Goal: Task Accomplishment & Management: Manage account settings

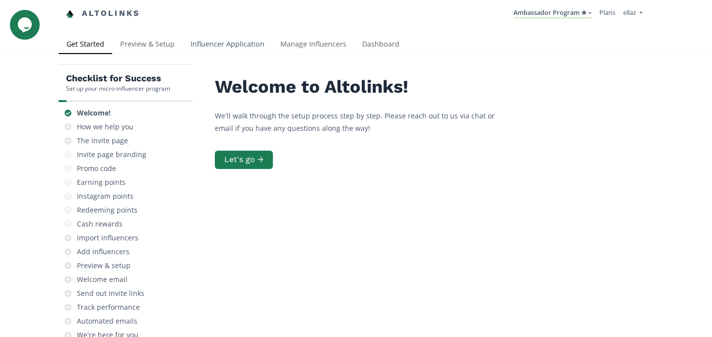
click at [214, 41] on link "Influencer Application" at bounding box center [227, 45] width 90 height 20
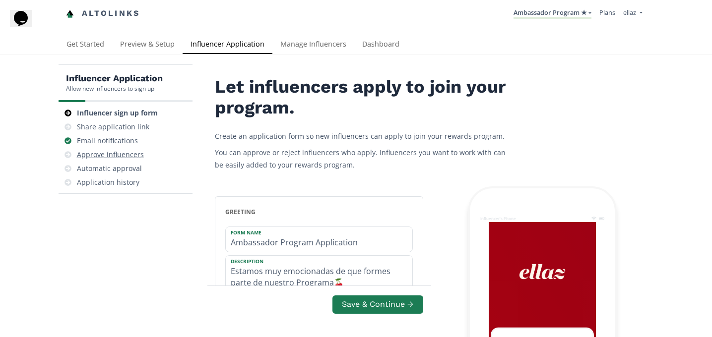
click at [130, 158] on div "Approve influencers" at bounding box center [110, 155] width 67 height 10
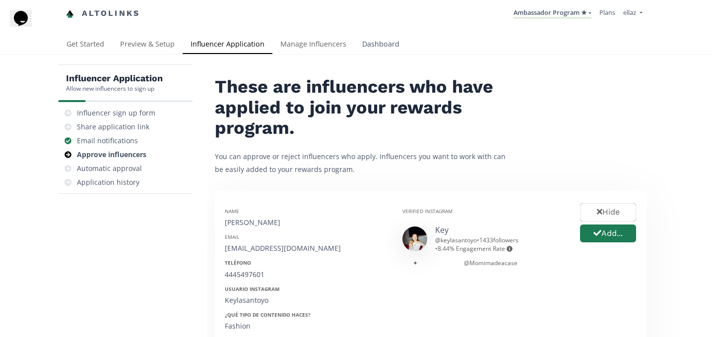
click at [382, 39] on link "Dashboard" at bounding box center [380, 45] width 53 height 20
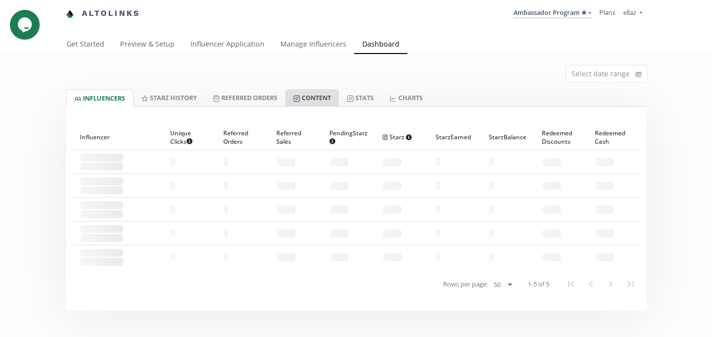
click at [331, 94] on link "Content" at bounding box center [312, 97] width 54 height 17
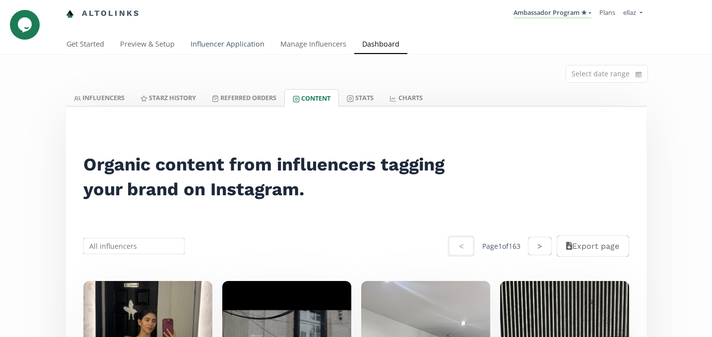
click at [231, 53] on link "Influencer Application" at bounding box center [227, 45] width 90 height 20
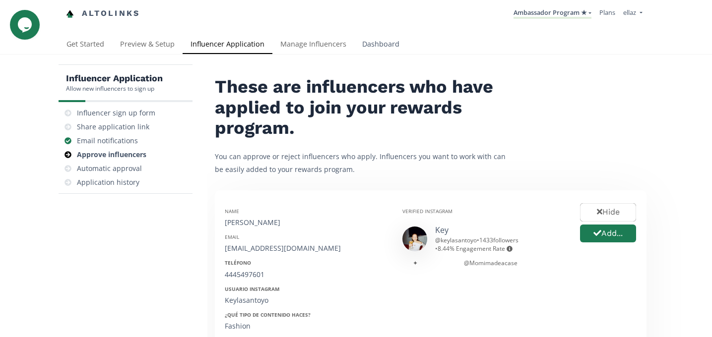
click at [376, 38] on link "Dashboard" at bounding box center [380, 45] width 53 height 20
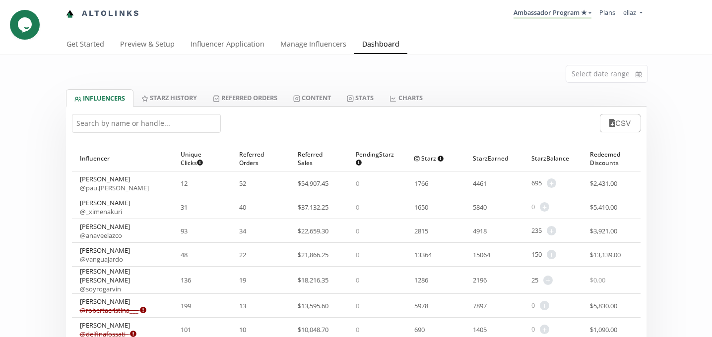
click at [515, 71] on div "Select date range" at bounding box center [356, 72] width 595 height 35
click at [592, 70] on input at bounding box center [606, 73] width 81 height 17
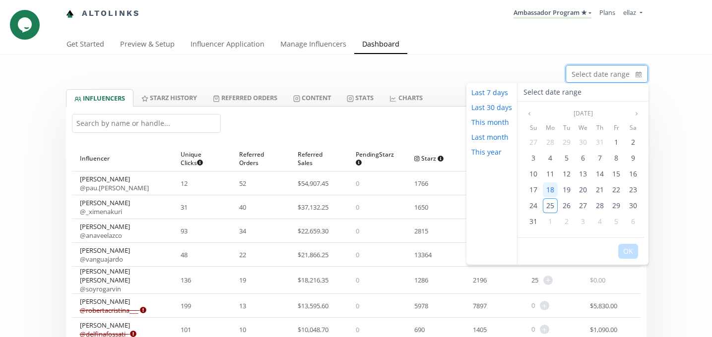
click at [548, 191] on span "18" at bounding box center [550, 189] width 8 height 9
click at [533, 204] on span "24" at bounding box center [533, 205] width 8 height 9
click at [629, 251] on button "OK" at bounding box center [628, 251] width 20 height 15
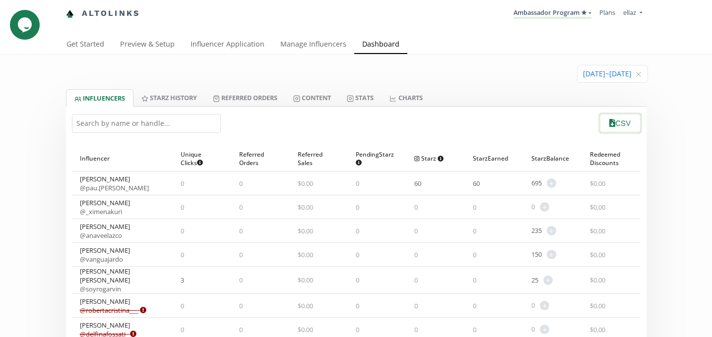
click at [619, 127] on button "CSV" at bounding box center [619, 123] width 43 height 21
click at [372, 98] on link "Stats" at bounding box center [360, 97] width 43 height 17
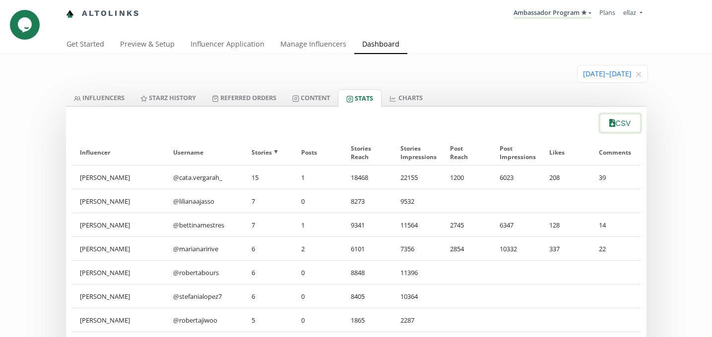
click at [621, 131] on button "CSV" at bounding box center [619, 123] width 43 height 21
click at [585, 73] on input at bounding box center [612, 73] width 70 height 17
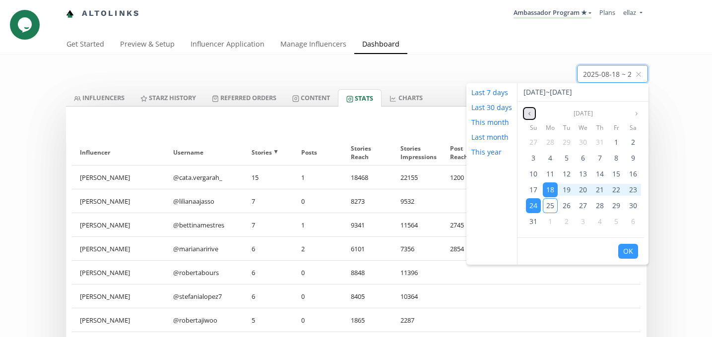
click at [528, 115] on icon "angle left" at bounding box center [529, 114] width 6 height 6
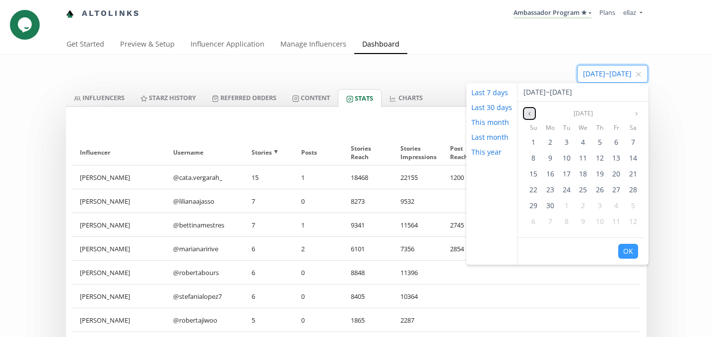
click at [528, 115] on icon "angle left" at bounding box center [529, 114] width 6 height 6
click at [536, 204] on span "25" at bounding box center [533, 205] width 8 height 9
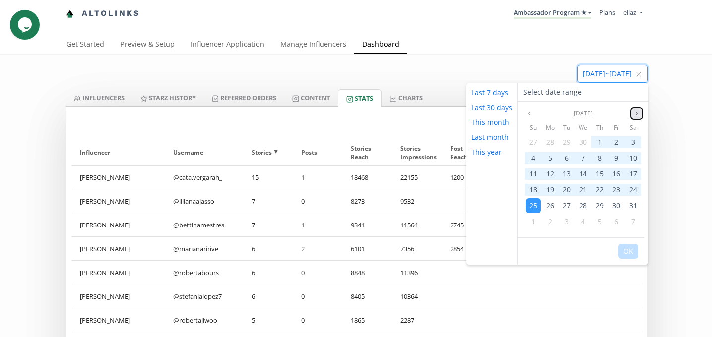
click at [635, 112] on icon "angle right" at bounding box center [636, 114] width 6 height 6
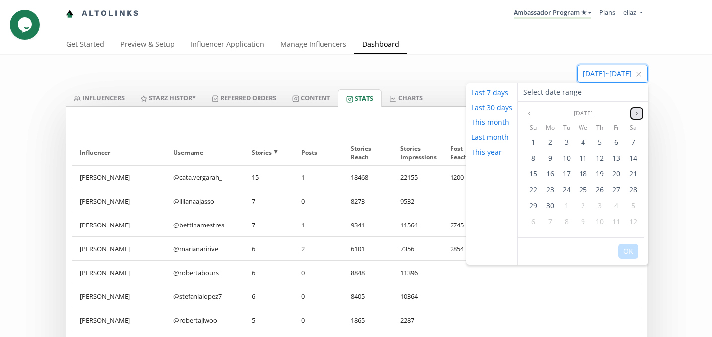
click at [635, 112] on icon "angle right" at bounding box center [636, 114] width 6 height 6
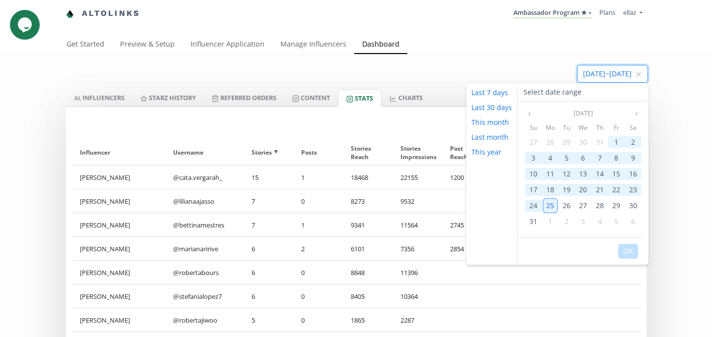
click at [548, 204] on span "25" at bounding box center [550, 205] width 8 height 9
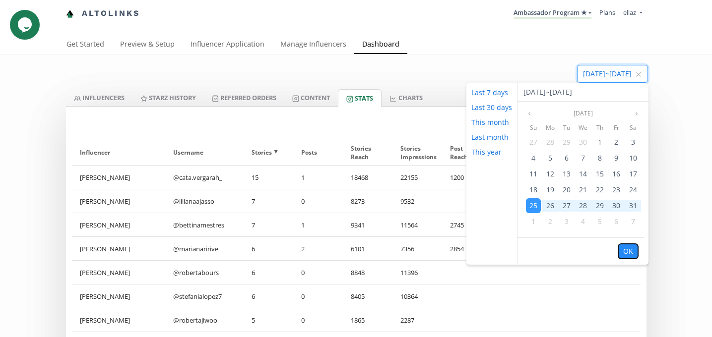
click at [625, 252] on button "OK" at bounding box center [628, 251] width 20 height 15
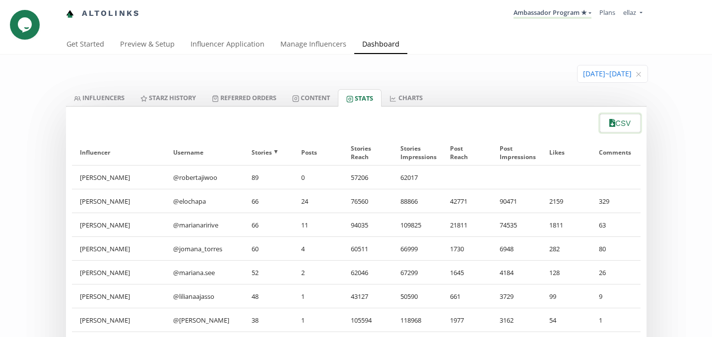
click at [613, 126] on button "CSV" at bounding box center [619, 123] width 43 height 21
click at [102, 94] on link "INFLUENCERS" at bounding box center [99, 97] width 66 height 17
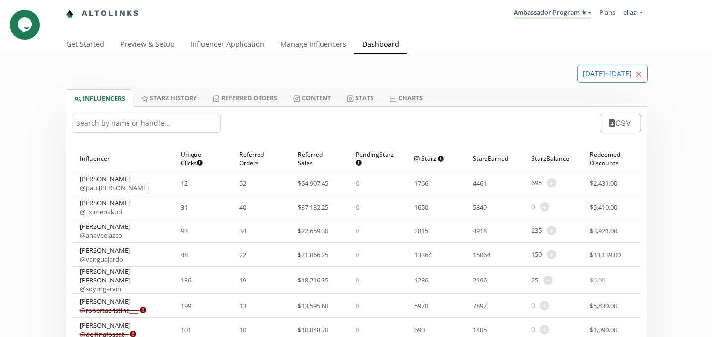
click at [639, 73] on icon "close" at bounding box center [638, 74] width 4 height 4
click at [581, 75] on input at bounding box center [606, 73] width 81 height 17
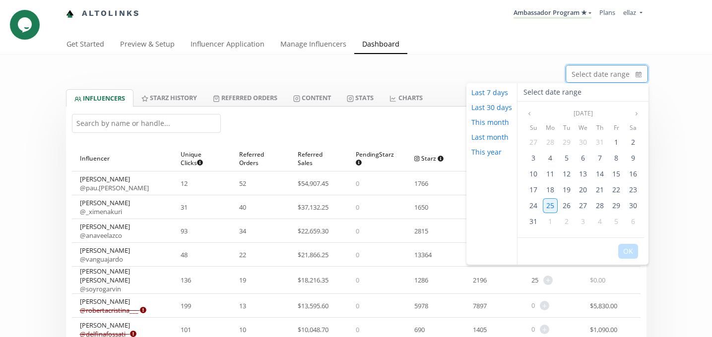
click at [550, 205] on span "25" at bounding box center [550, 205] width 8 height 9
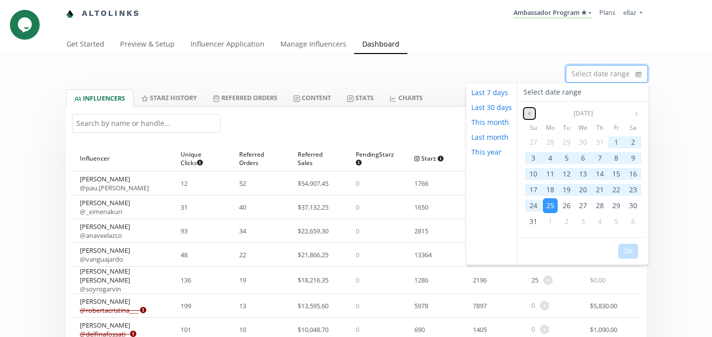
click at [530, 114] on icon "angle left" at bounding box center [529, 114] width 6 height 6
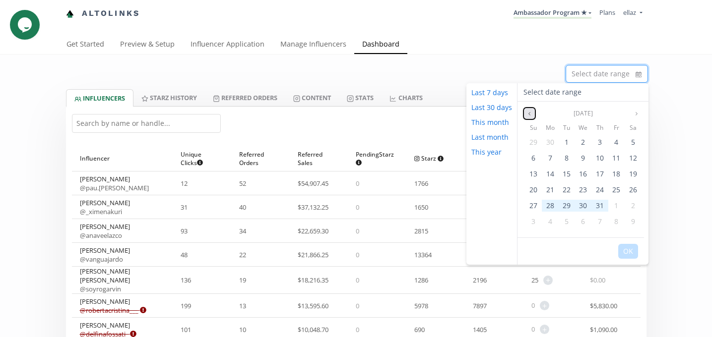
click at [530, 114] on icon "angle left" at bounding box center [529, 114] width 6 height 6
click at [534, 205] on span "25" at bounding box center [533, 205] width 8 height 9
click at [635, 113] on icon "angle right" at bounding box center [636, 114] width 6 height 6
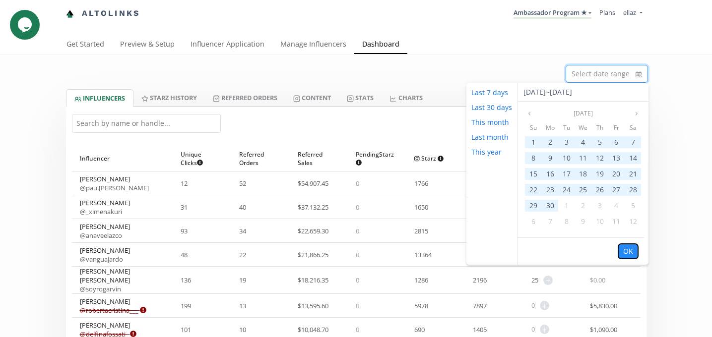
click at [628, 255] on button "OK" at bounding box center [628, 251] width 20 height 15
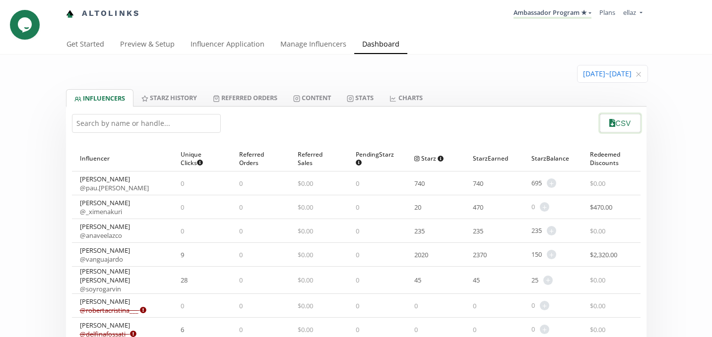
click at [618, 125] on button "CSV" at bounding box center [619, 123] width 43 height 21
click at [548, 8] on link "Ambassador Program ★" at bounding box center [552, 13] width 78 height 11
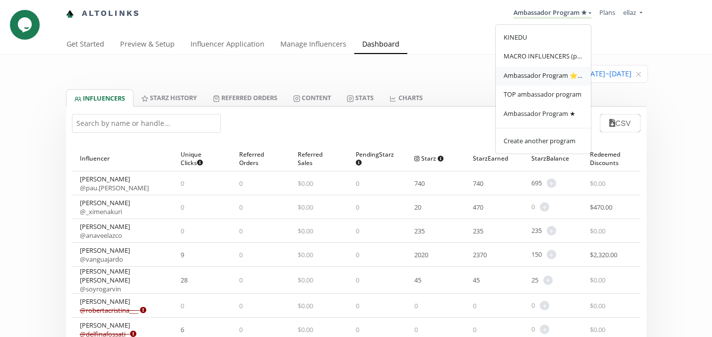
click at [552, 76] on span "Ambassador Program ⭐️⭐️" at bounding box center [542, 75] width 79 height 9
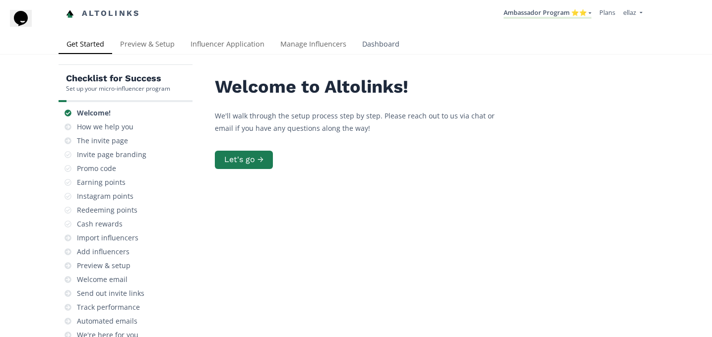
click at [382, 42] on link "Dashboard" at bounding box center [380, 45] width 53 height 20
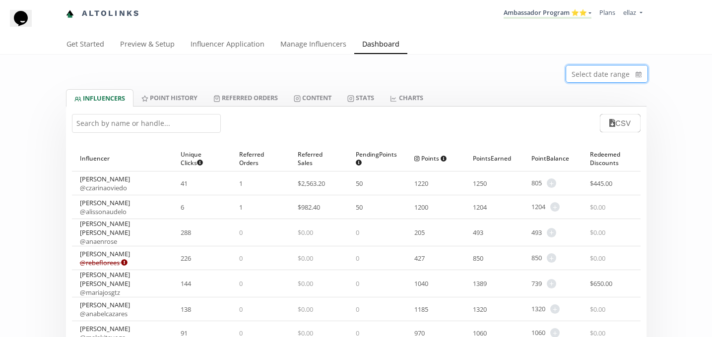
click at [612, 73] on input at bounding box center [606, 73] width 81 height 17
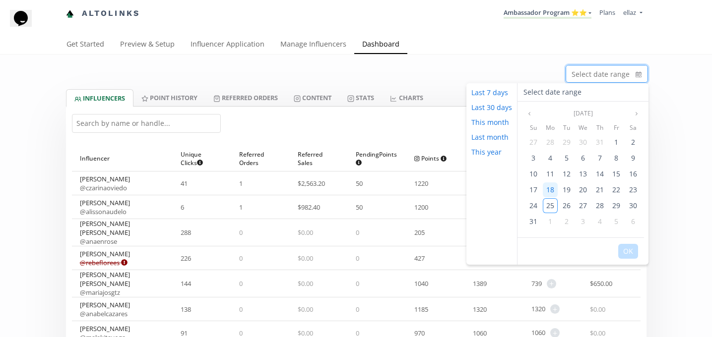
click at [547, 191] on span "18" at bounding box center [550, 189] width 8 height 9
click at [531, 207] on span "24" at bounding box center [533, 205] width 8 height 9
click at [630, 251] on button "OK" at bounding box center [628, 251] width 20 height 15
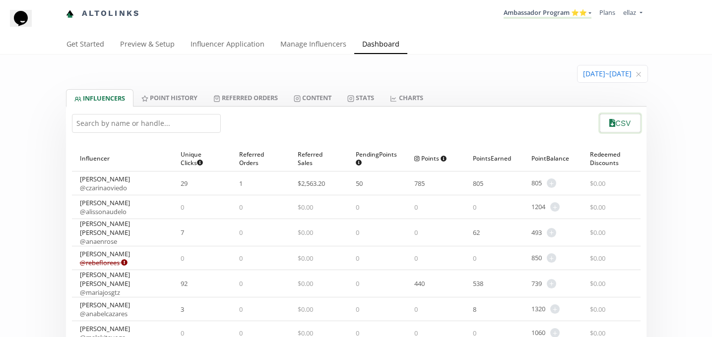
click at [621, 128] on button "CSV" at bounding box center [619, 123] width 43 height 21
click at [367, 98] on link "Stats" at bounding box center [360, 97] width 43 height 17
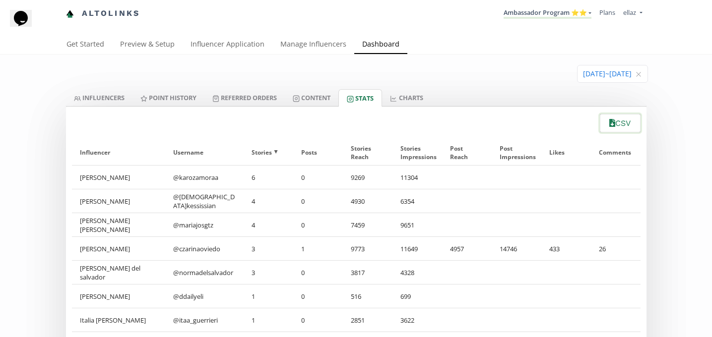
click at [613, 129] on button "CSV" at bounding box center [619, 123] width 43 height 21
click at [584, 77] on input at bounding box center [612, 73] width 70 height 17
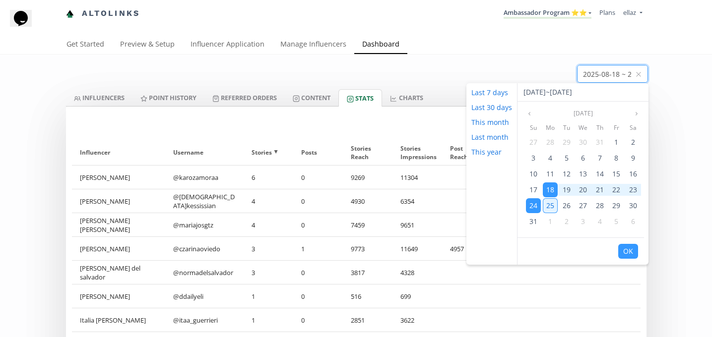
click at [552, 206] on div "25" at bounding box center [550, 205] width 15 height 15
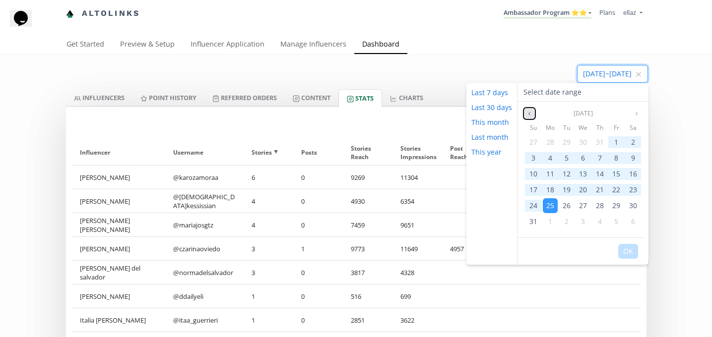
click at [529, 111] on icon "angle left" at bounding box center [529, 114] width 6 height 6
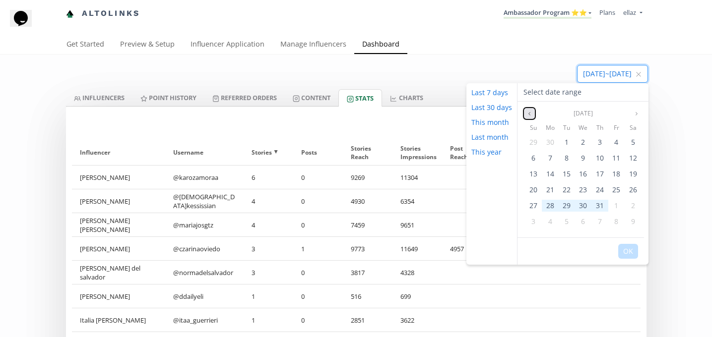
click at [529, 111] on icon "angle left" at bounding box center [529, 114] width 6 height 6
click at [633, 112] on icon "angle right" at bounding box center [636, 114] width 6 height 6
click at [530, 205] on span "25" at bounding box center [533, 205] width 8 height 9
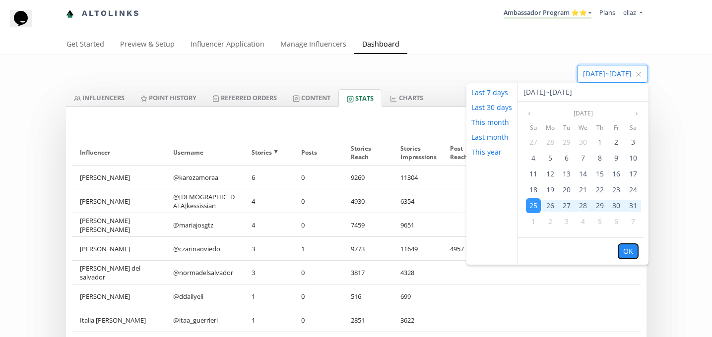
click at [632, 253] on button "OK" at bounding box center [628, 251] width 20 height 15
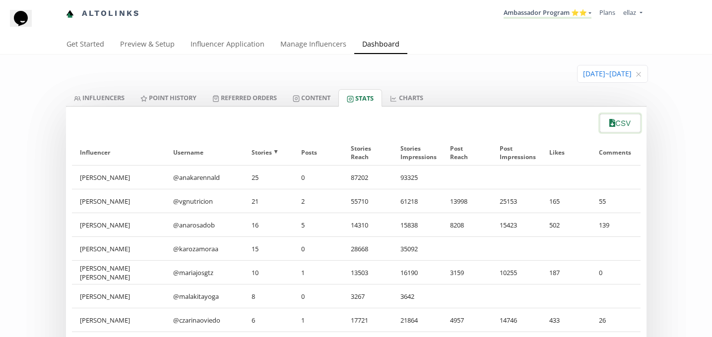
click at [620, 130] on button "CSV" at bounding box center [619, 123] width 43 height 21
click at [109, 94] on link "INFLUENCERS" at bounding box center [99, 97] width 66 height 17
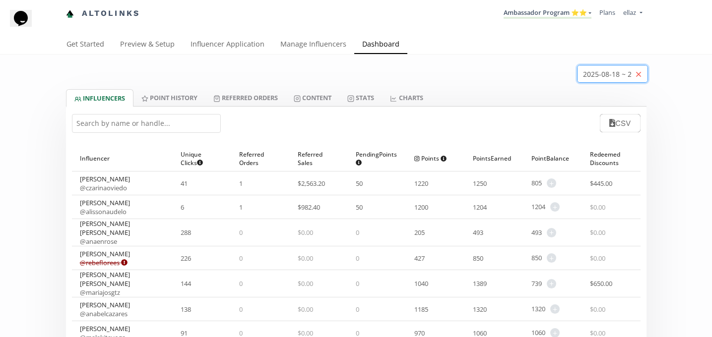
click at [638, 74] on icon "close" at bounding box center [638, 74] width 4 height 4
click at [590, 76] on input at bounding box center [606, 73] width 81 height 17
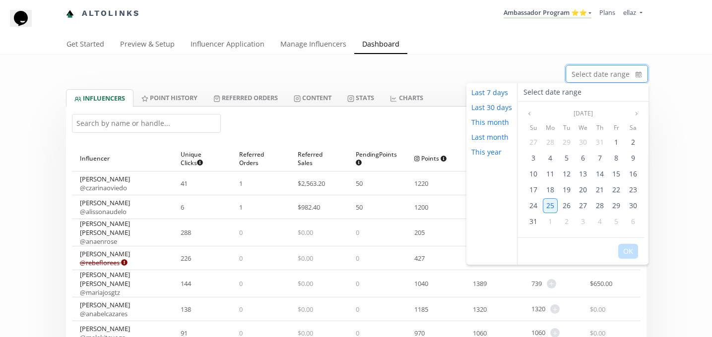
click at [548, 207] on span "25" at bounding box center [550, 205] width 8 height 9
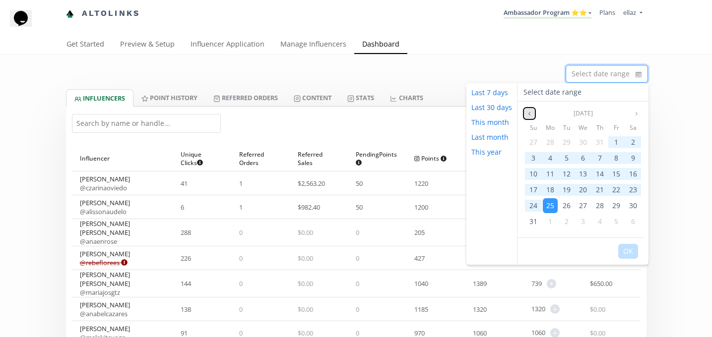
click at [531, 118] on button "Previous month" at bounding box center [529, 114] width 12 height 12
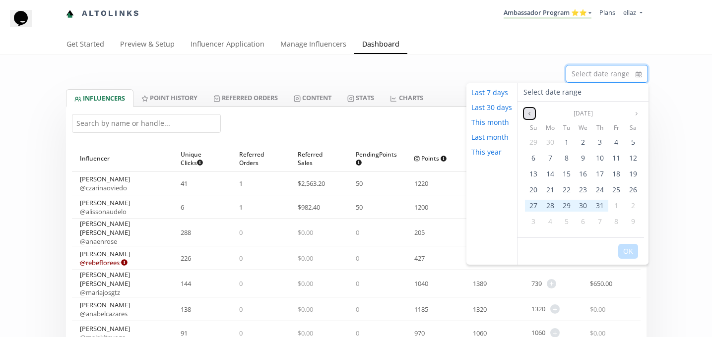
click at [531, 118] on button "Previous month" at bounding box center [529, 114] width 12 height 12
click at [532, 206] on span "25" at bounding box center [533, 205] width 8 height 9
click at [626, 250] on button "OK" at bounding box center [628, 251] width 20 height 15
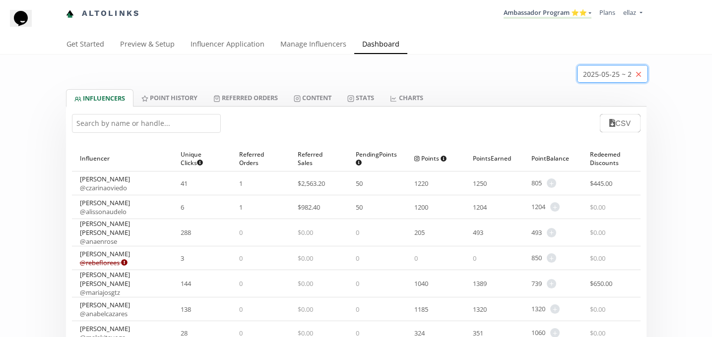
click at [638, 73] on icon "close" at bounding box center [638, 74] width 6 height 6
click at [591, 73] on input at bounding box center [606, 73] width 81 height 17
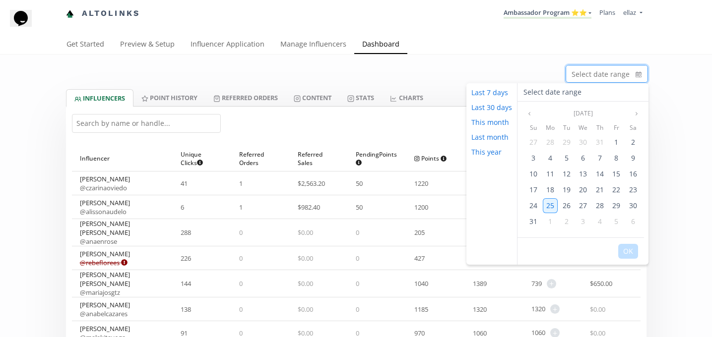
click at [547, 204] on span "25" at bounding box center [550, 205] width 8 height 9
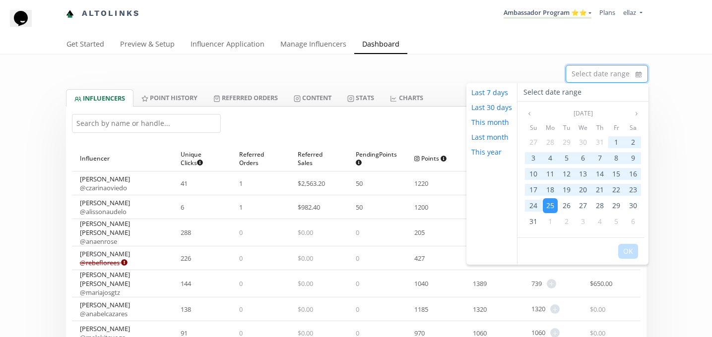
click at [530, 121] on div "Su Mo Tu We Th Fr Sa 27 28 29 30 31 1 2 3 4 5 6 7 8 9 10 11 12 13 14 15 16 17 1…" at bounding box center [582, 178] width 131 height 116
click at [529, 114] on icon "angle left" at bounding box center [529, 114] width 6 height 6
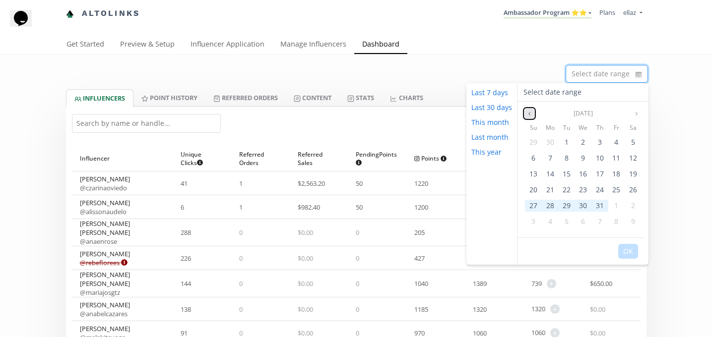
click at [529, 114] on icon "angle left" at bounding box center [529, 114] width 6 height 6
click at [534, 207] on span "25" at bounding box center [533, 205] width 8 height 9
click at [626, 255] on button "OK" at bounding box center [628, 251] width 20 height 15
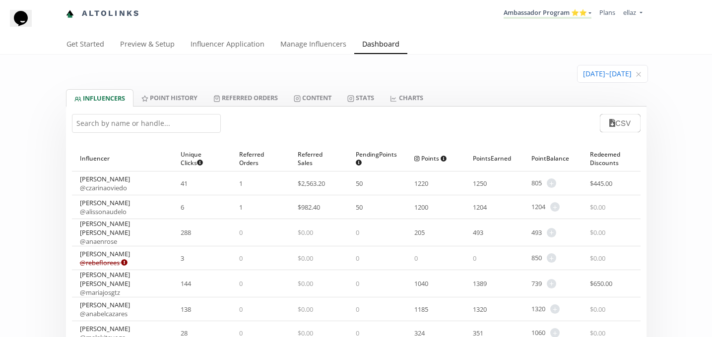
click at [619, 133] on div "CSV" at bounding box center [356, 123] width 580 height 33
click at [614, 128] on button "CSV" at bounding box center [619, 123] width 43 height 21
click at [570, 12] on link "Ambassador Program ⭐️⭐️" at bounding box center [547, 13] width 88 height 11
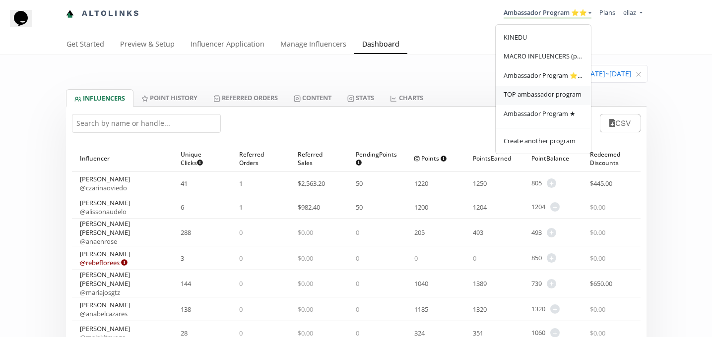
click at [553, 99] on span "TOP ambassador program" at bounding box center [542, 94] width 78 height 9
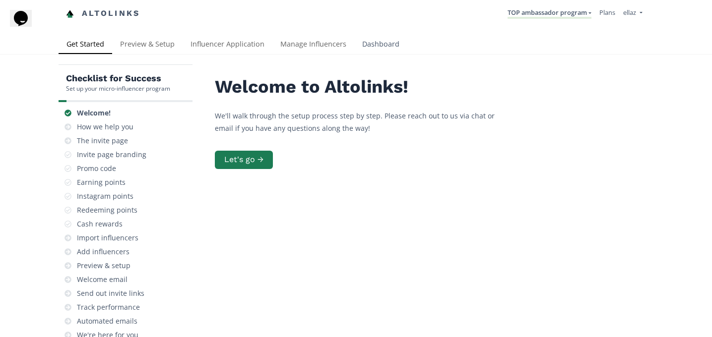
click at [375, 41] on link "Dashboard" at bounding box center [380, 45] width 53 height 20
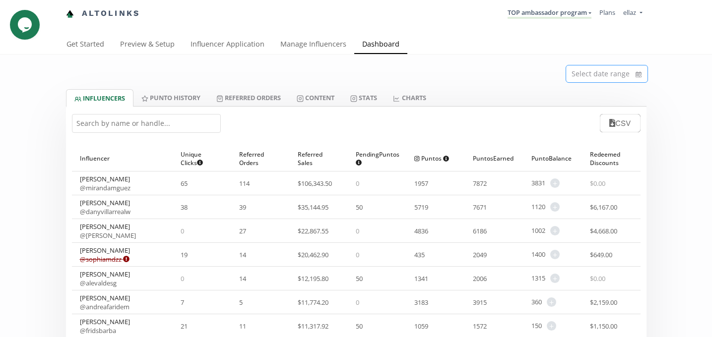
click at [592, 79] on input at bounding box center [606, 73] width 81 height 17
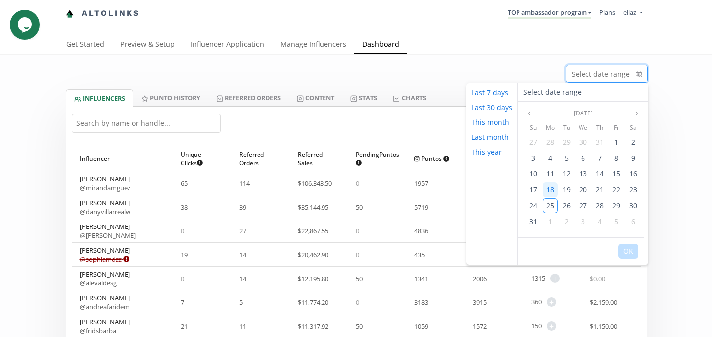
click at [547, 184] on div "18" at bounding box center [550, 189] width 15 height 15
click at [531, 207] on span "24" at bounding box center [533, 205] width 8 height 9
click at [628, 247] on button "OK" at bounding box center [628, 251] width 20 height 15
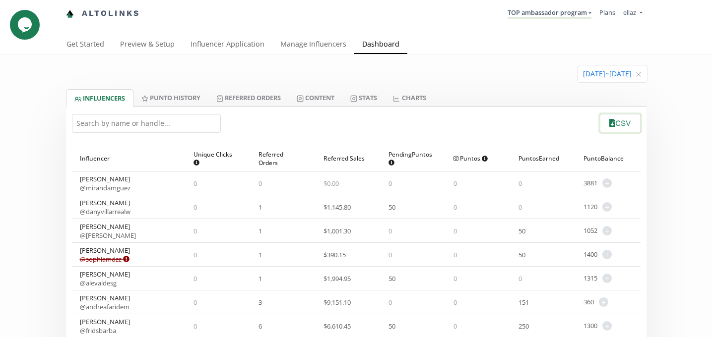
click at [622, 122] on button "CSV" at bounding box center [619, 123] width 43 height 21
click at [357, 97] on icon at bounding box center [353, 98] width 7 height 7
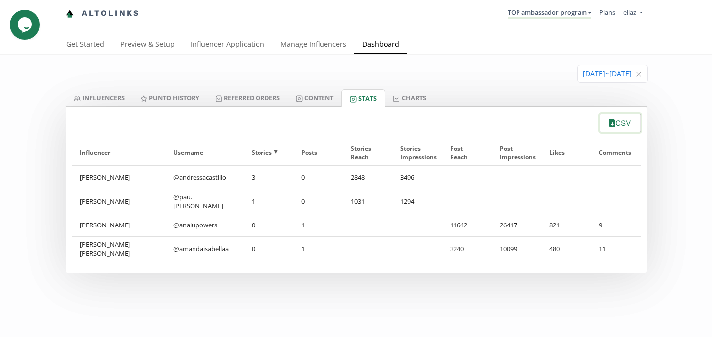
click at [614, 124] on button "CSV" at bounding box center [619, 123] width 43 height 21
click at [596, 76] on input at bounding box center [612, 73] width 70 height 17
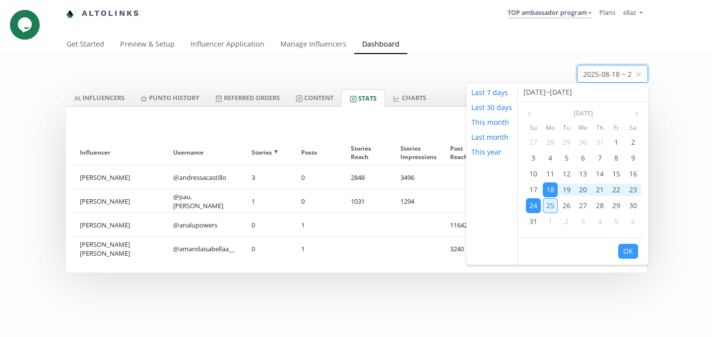
click at [547, 203] on span "25" at bounding box center [550, 205] width 8 height 9
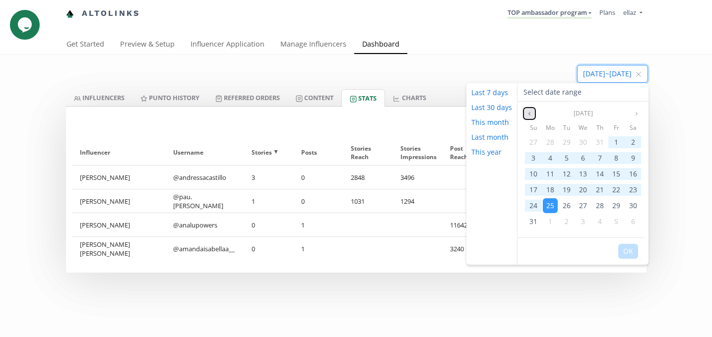
click at [528, 116] on button "Previous month" at bounding box center [529, 114] width 12 height 12
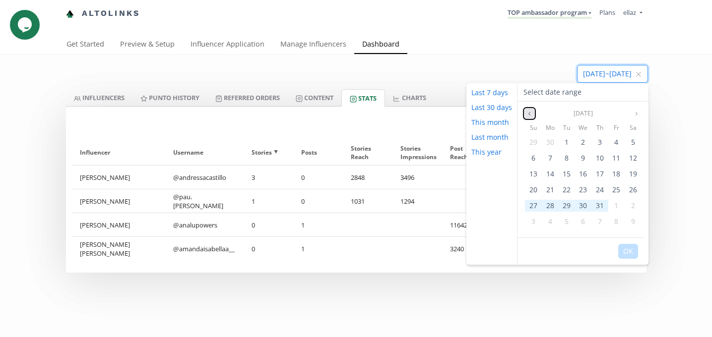
click at [528, 116] on button "Previous month" at bounding box center [529, 114] width 12 height 12
click at [533, 206] on span "25" at bounding box center [533, 205] width 8 height 9
click at [630, 254] on button "OK" at bounding box center [628, 251] width 20 height 15
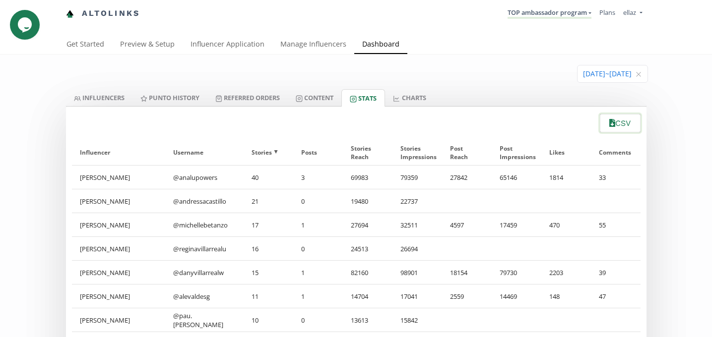
click at [616, 132] on button "CSV" at bounding box center [619, 123] width 43 height 21
click at [109, 88] on div "2025-05-25 ~ 2025-08-25" at bounding box center [356, 72] width 595 height 35
click at [108, 96] on link "INFLUENCERS" at bounding box center [99, 97] width 66 height 17
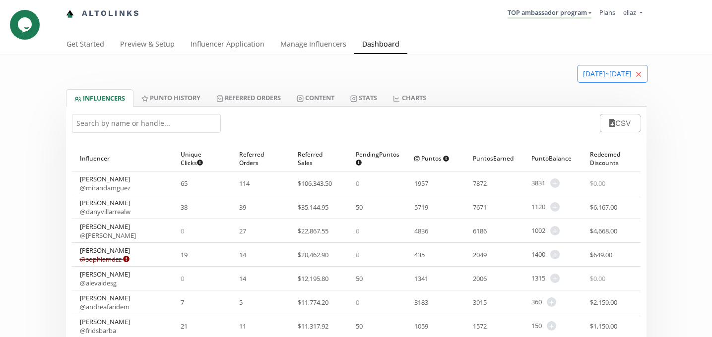
click at [635, 74] on icon "close" at bounding box center [638, 74] width 6 height 6
click at [598, 80] on input at bounding box center [606, 73] width 81 height 17
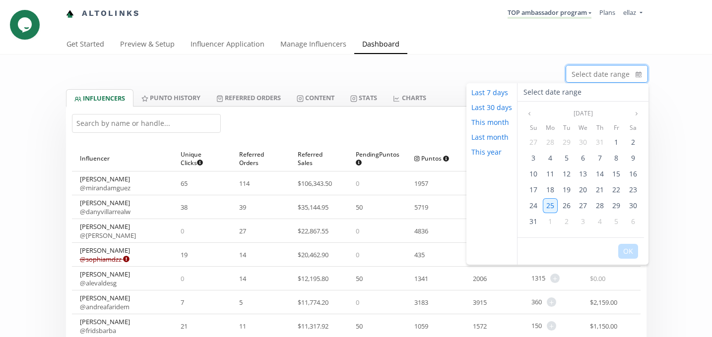
click at [548, 206] on span "25" at bounding box center [550, 205] width 8 height 9
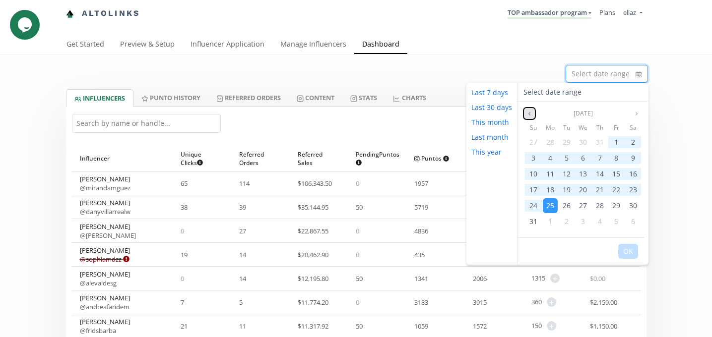
click at [529, 113] on icon "angle left" at bounding box center [529, 114] width 6 height 6
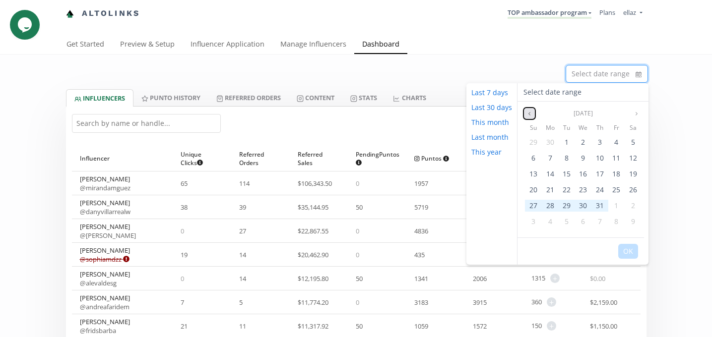
click at [529, 113] on icon "angle left" at bounding box center [529, 114] width 6 height 6
click at [530, 202] on span "25" at bounding box center [533, 205] width 8 height 9
click at [624, 251] on button "OK" at bounding box center [628, 251] width 20 height 15
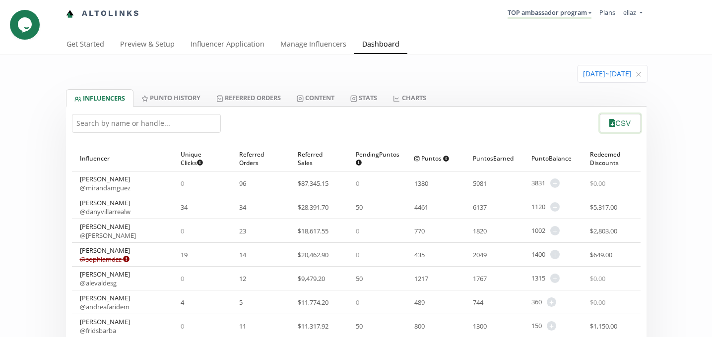
click at [615, 120] on button "CSV" at bounding box center [619, 123] width 43 height 21
click at [555, 20] on li "TOP ambassador program KINEDU MACRO INFLUENCERS (prog ventas) Ambassador Progra…" at bounding box center [549, 13] width 92 height 19
click at [551, 16] on link "TOP ambassador program" at bounding box center [549, 13] width 84 height 11
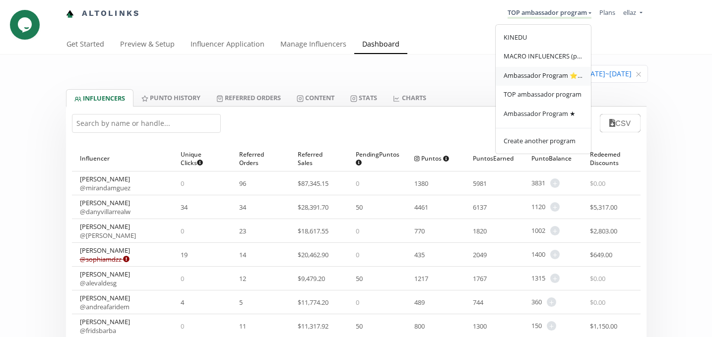
click at [540, 67] on link "Ambassador Program ⭐️⭐️" at bounding box center [542, 76] width 95 height 19
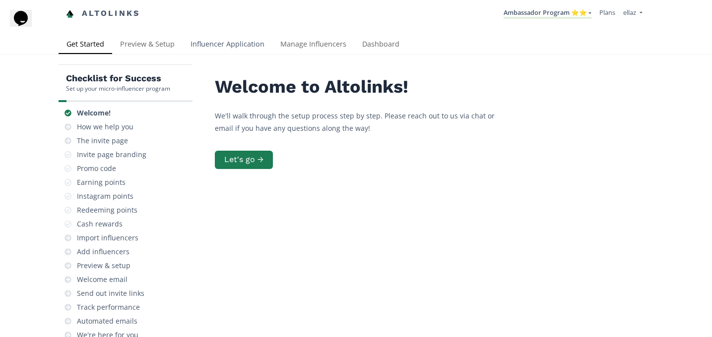
click at [212, 37] on link "Influencer Application" at bounding box center [227, 45] width 90 height 20
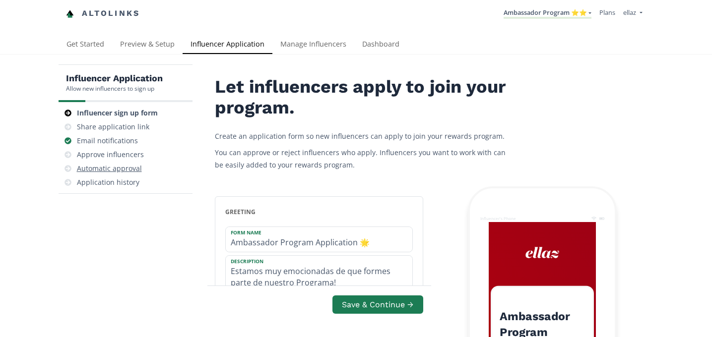
click at [122, 162] on div "Automatic approval" at bounding box center [125, 169] width 126 height 14
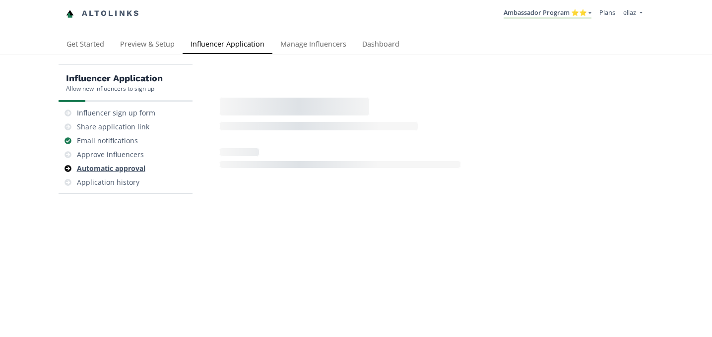
scroll to position [40, 0]
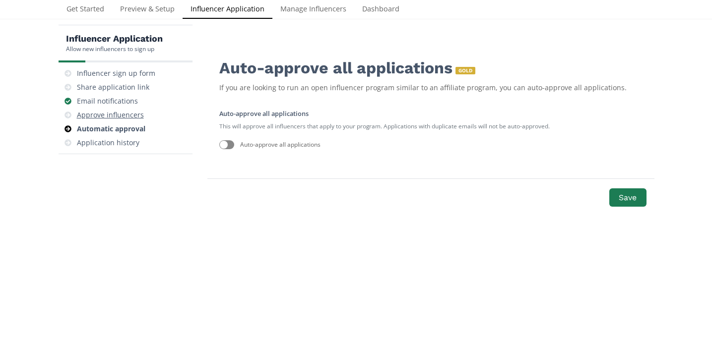
click at [116, 117] on div "Approve influencers" at bounding box center [110, 115] width 67 height 10
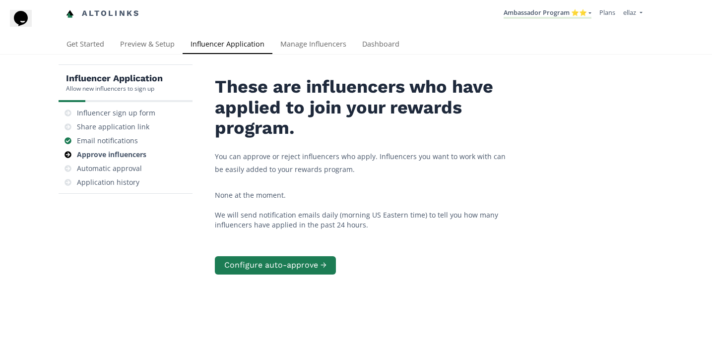
click at [536, 20] on li "Ambassador Program ⭐️⭐️ [GEOGRAPHIC_DATA] MACRO INFLUENCERS (prog ventas) Ambas…" at bounding box center [547, 13] width 96 height 19
click at [540, 14] on link "Ambassador Program ⭐️⭐️" at bounding box center [547, 13] width 88 height 11
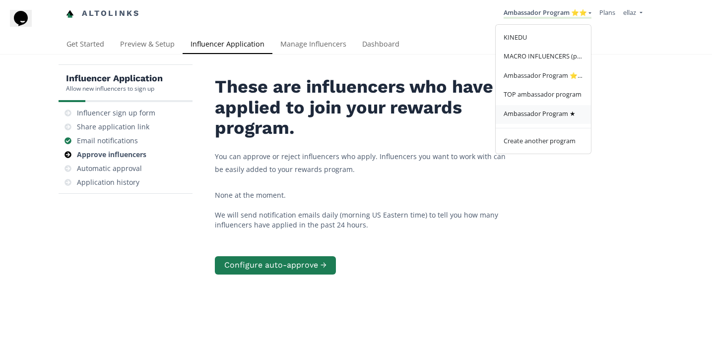
click at [551, 118] on span "Ambassador Program ★" at bounding box center [539, 113] width 72 height 9
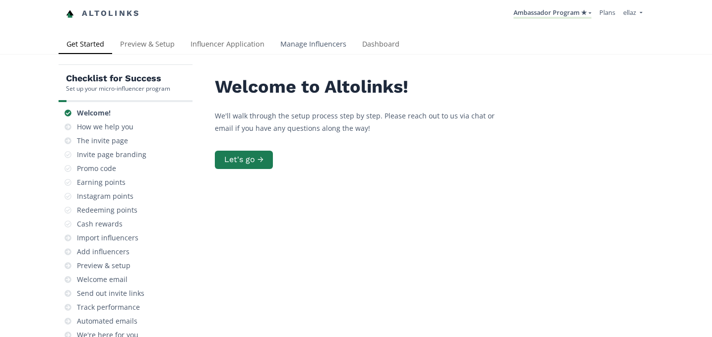
click at [316, 49] on link "Manage Influencers" at bounding box center [313, 45] width 82 height 20
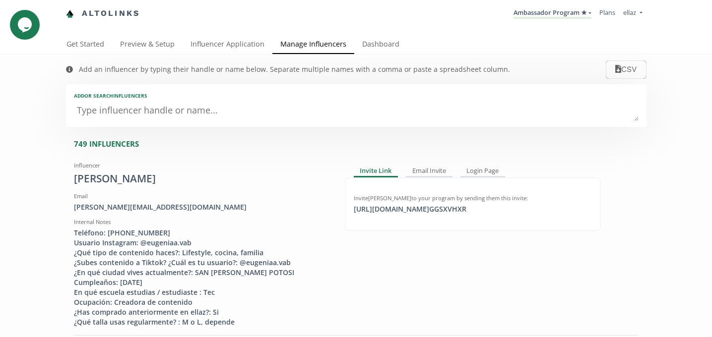
click at [129, 112] on textarea at bounding box center [356, 111] width 564 height 20
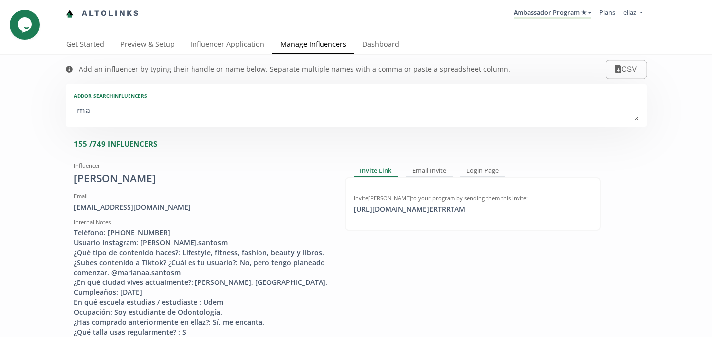
type textarea "mar"
type input "mar"
type input "MAR"
type textarea "mari"
type input "mari"
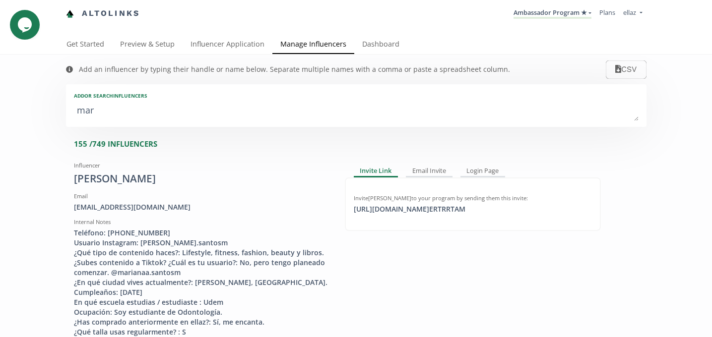
type input "MARI"
type textarea "maria"
type input "maria"
type input "MARIA"
type textarea "marian"
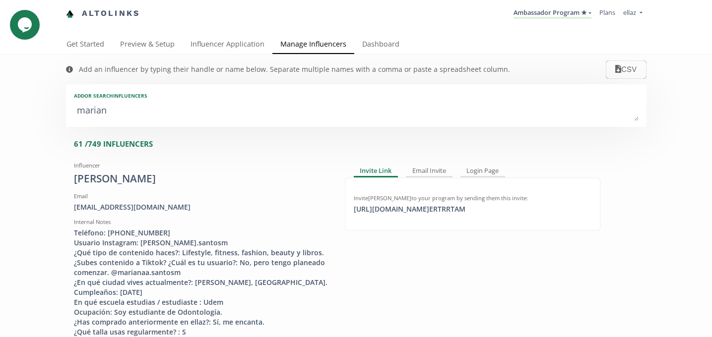
type input "marian"
type input "MARIAN"
type textarea "mariana"
type input "mariana"
type input "MARIANA"
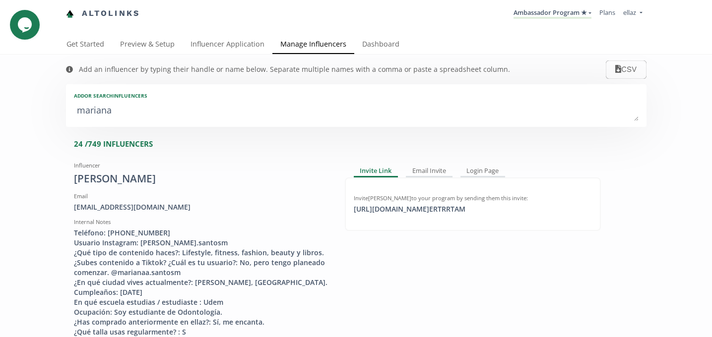
type textarea "mariana b"
type input "mariana b"
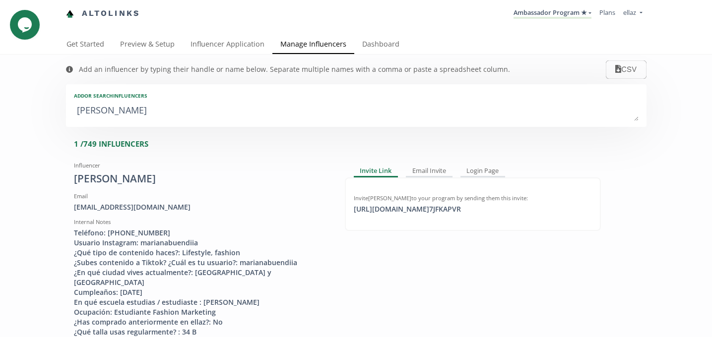
type textarea "mariana bu"
type input "mariana bu"
type textarea "mariana bue"
type input "mariana bue"
type textarea "mariana buen"
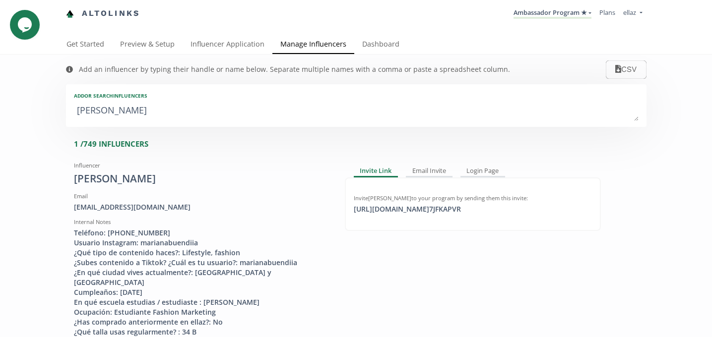
type input "mariana buen"
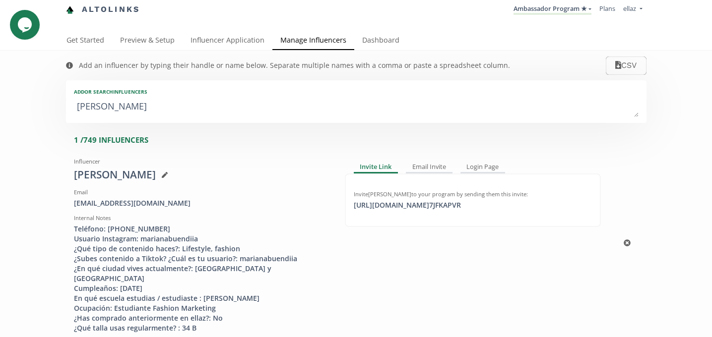
scroll to position [4, 0]
drag, startPoint x: 194, startPoint y: 270, endPoint x: 256, endPoint y: 270, distance: 62.5
click at [256, 270] on div "Teléfono: [PHONE_NUMBER] Usuario Instagram: marianabuendiia ¿Qué tipo de conten…" at bounding box center [202, 278] width 256 height 109
click at [121, 110] on textarea "mariana buen" at bounding box center [356, 107] width 564 height 20
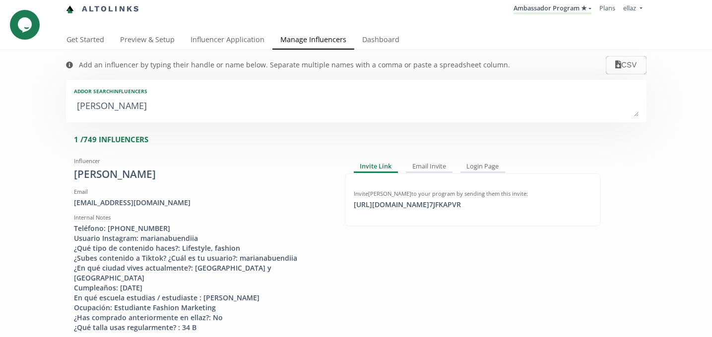
click at [121, 110] on textarea "mariana buen" at bounding box center [356, 107] width 564 height 20
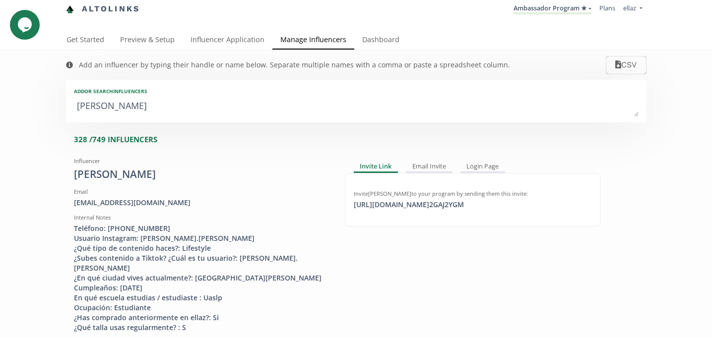
type textarea "s"
type input "s"
type input "S"
type textarea "so"
type input "so"
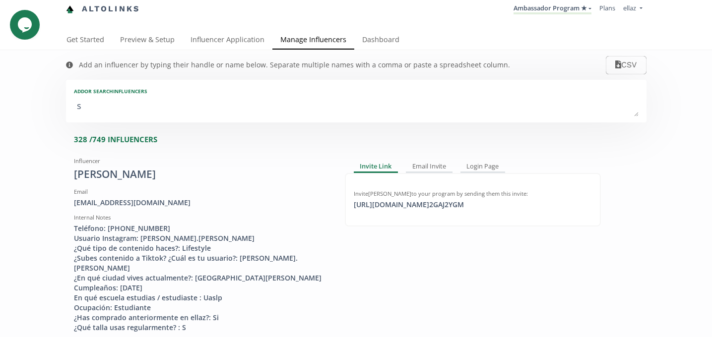
type input "SO"
type textarea "sof"
type input "sof"
type input "SOF"
type textarea "sofi"
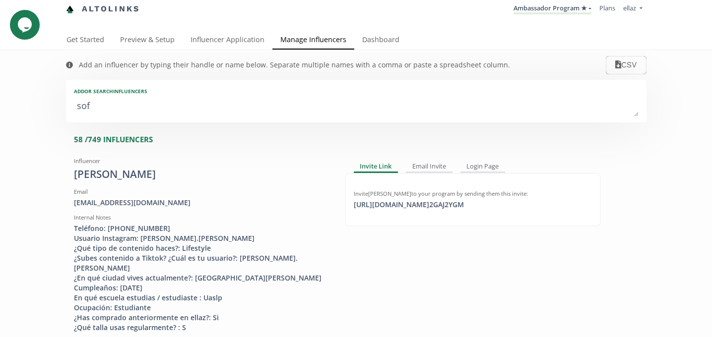
type input "sofi"
type input "SOFI"
type textarea "sofia"
type input "sofia"
type input "SOFIA"
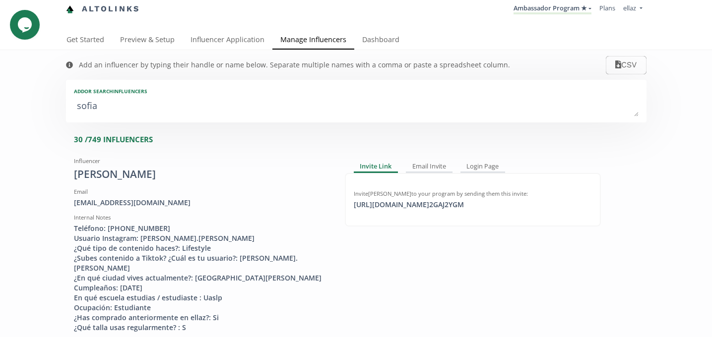
type textarea "sofia m"
type input "sofia m"
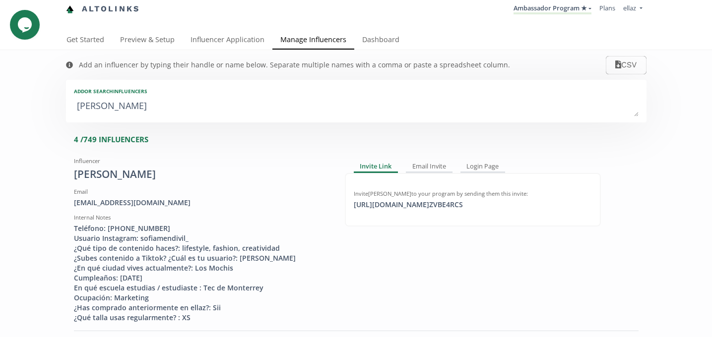
type textarea "sofia me"
type input "sofia me"
type textarea "sofia men"
type input "sofia men"
type textarea "sofia mend"
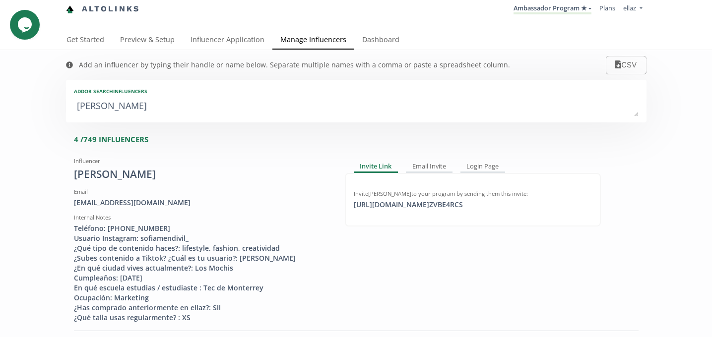
type input "sofia mend"
type textarea "sofia mend"
click at [260, 40] on link "Influencer Application" at bounding box center [227, 41] width 90 height 20
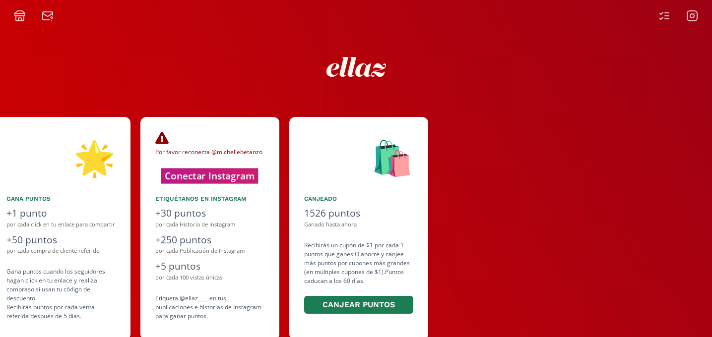
scroll to position [0, 744]
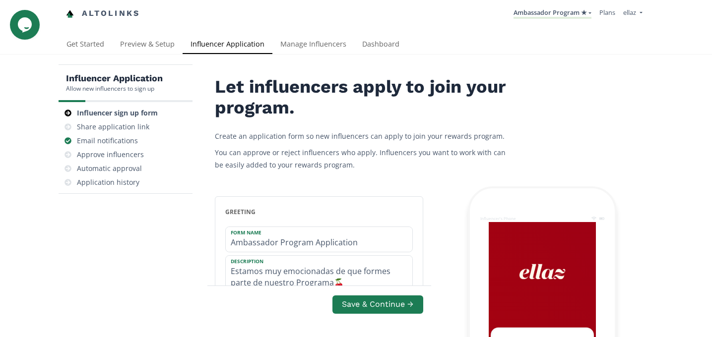
click at [386, 43] on link "Dashboard" at bounding box center [380, 45] width 53 height 20
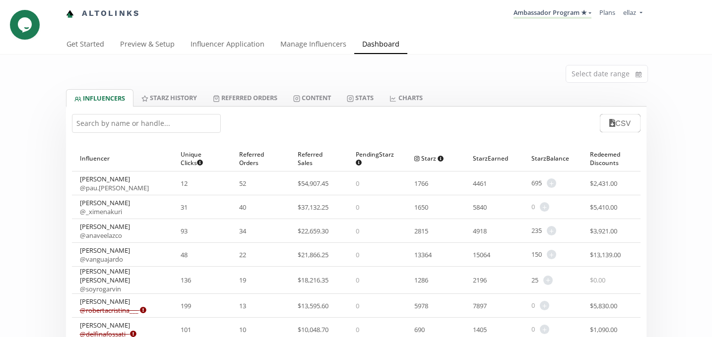
click at [129, 120] on input "text" at bounding box center [146, 123] width 149 height 19
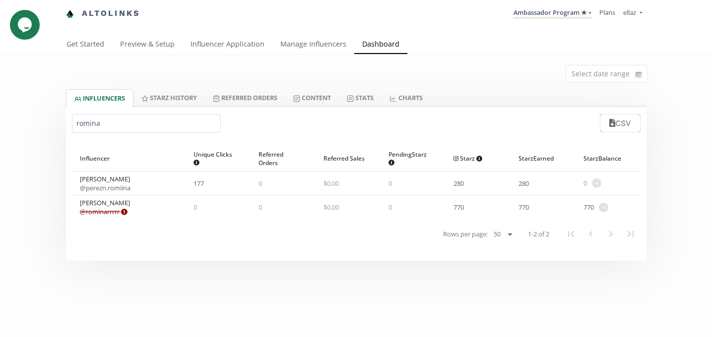
type input "romina"
click at [326, 100] on link "Content" at bounding box center [312, 97] width 54 height 17
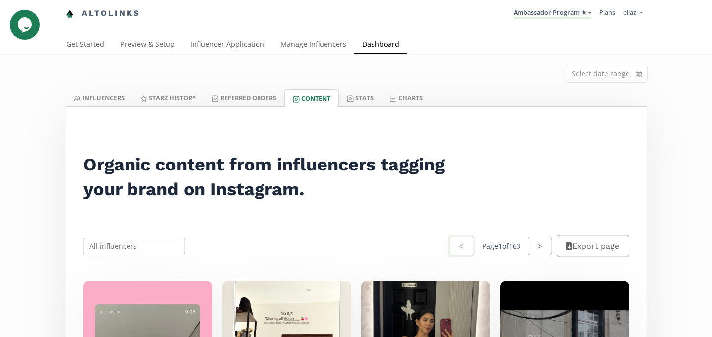
click at [542, 5] on li "Ambassador Program ★ [GEOGRAPHIC_DATA] MACRO INFLUENCERS (prog ventas) Ambassad…" at bounding box center [552, 13] width 86 height 19
click at [542, 17] on link "Ambassador Program ★" at bounding box center [552, 13] width 78 height 11
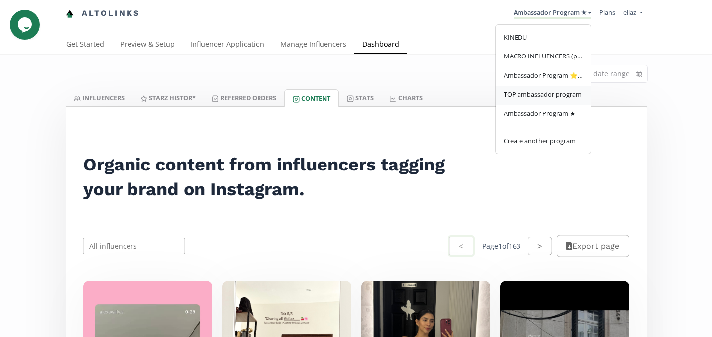
click at [533, 103] on link "TOP ambassador program" at bounding box center [542, 95] width 95 height 19
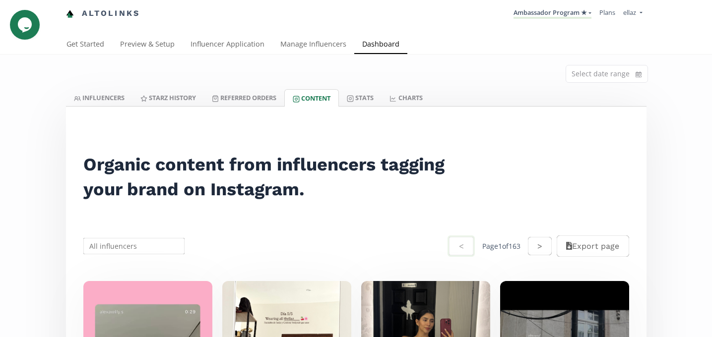
click at [531, 27] on nav "Altolinks Ambassador Program ★ [GEOGRAPHIC_DATA] MACRO INFLUENCERS (prog ventas…" at bounding box center [356, 13] width 580 height 27
click at [534, 21] on li "Ambassador Program ★ [GEOGRAPHIC_DATA] MACRO INFLUENCERS (prog ventas) Ambassad…" at bounding box center [552, 13] width 86 height 19
click at [537, 17] on link "Ambassador Program ★" at bounding box center [552, 13] width 78 height 11
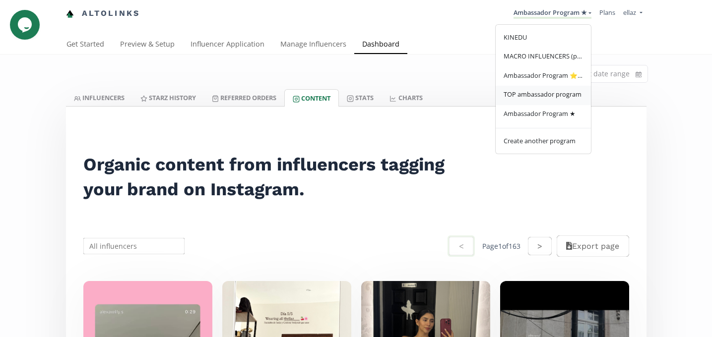
click at [532, 88] on link "TOP ambassador program" at bounding box center [542, 95] width 95 height 19
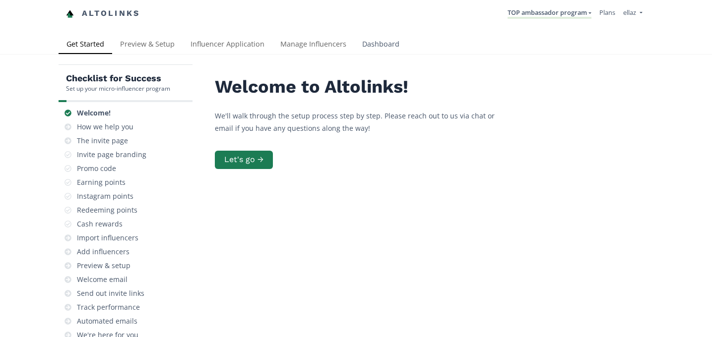
click at [388, 51] on link "Dashboard" at bounding box center [380, 45] width 53 height 20
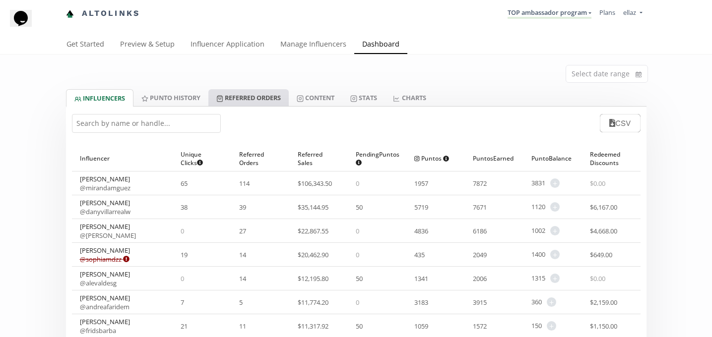
click at [279, 104] on link "Referred Orders" at bounding box center [248, 97] width 80 height 17
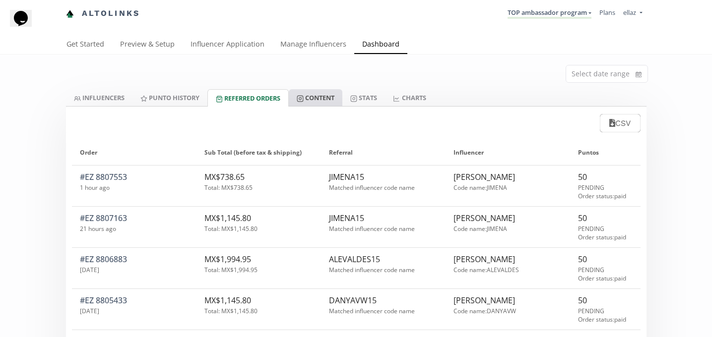
click at [320, 104] on link "Content" at bounding box center [316, 97] width 54 height 17
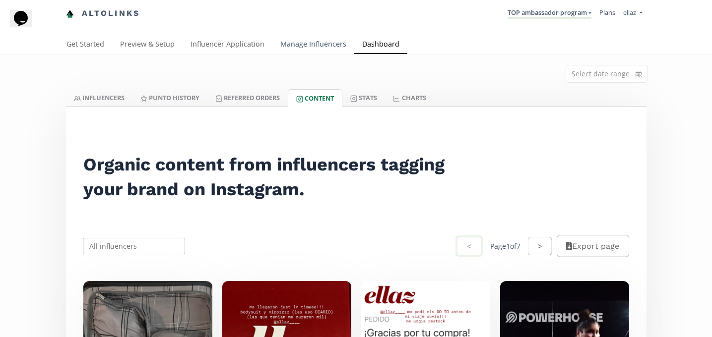
click at [289, 43] on link "Manage Influencers" at bounding box center [313, 45] width 82 height 20
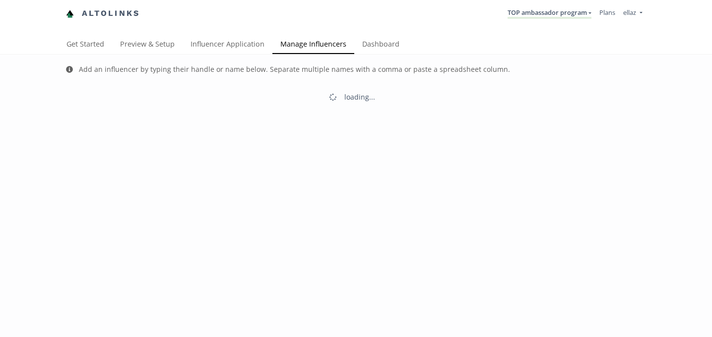
drag, startPoint x: 0, startPoint y: 0, endPoint x: 116, endPoint y: 98, distance: 151.6
click at [116, 98] on div "loading..." at bounding box center [356, 97] width 580 height 26
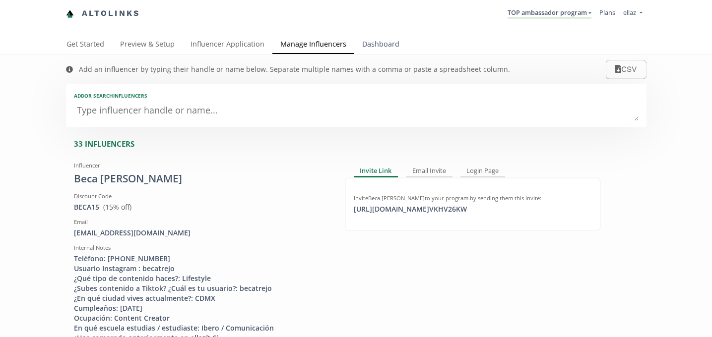
click at [370, 43] on link "Dashboard" at bounding box center [380, 45] width 53 height 20
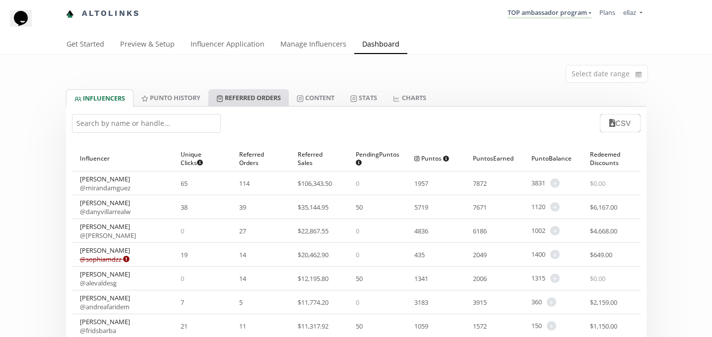
click at [257, 99] on link "Referred Orders" at bounding box center [248, 97] width 80 height 17
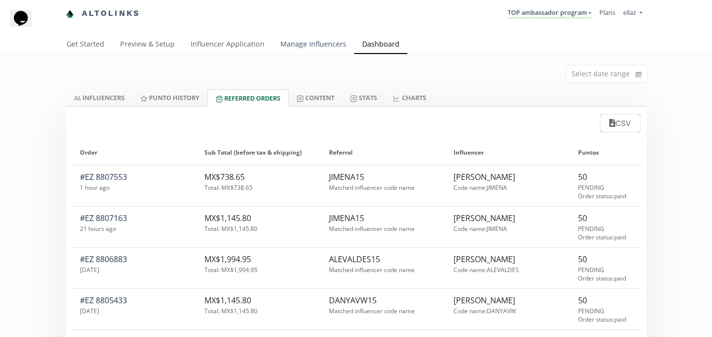
click at [284, 52] on link "Manage Influencers" at bounding box center [313, 45] width 82 height 20
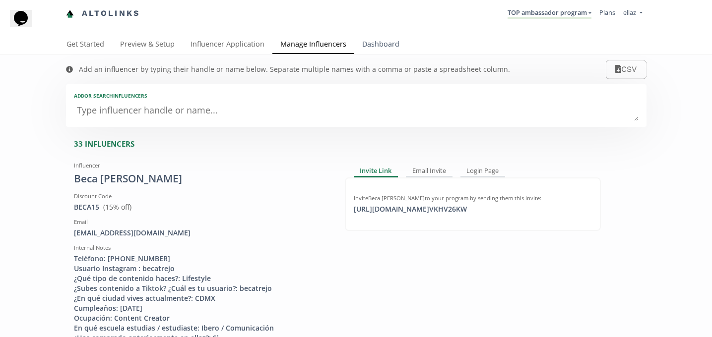
click at [401, 47] on link "Dashboard" at bounding box center [380, 45] width 53 height 20
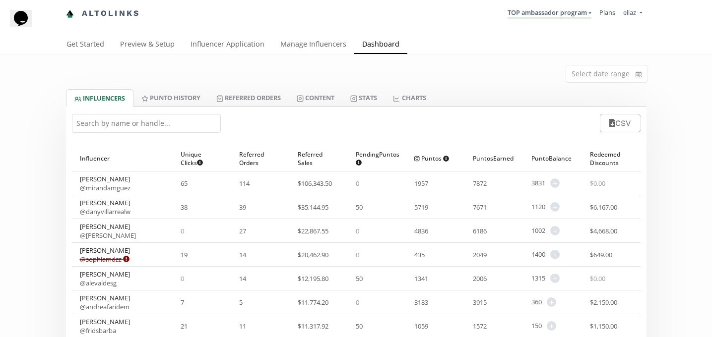
click at [150, 110] on div "CSV" at bounding box center [356, 123] width 580 height 33
click at [143, 119] on input "text" at bounding box center [146, 123] width 149 height 19
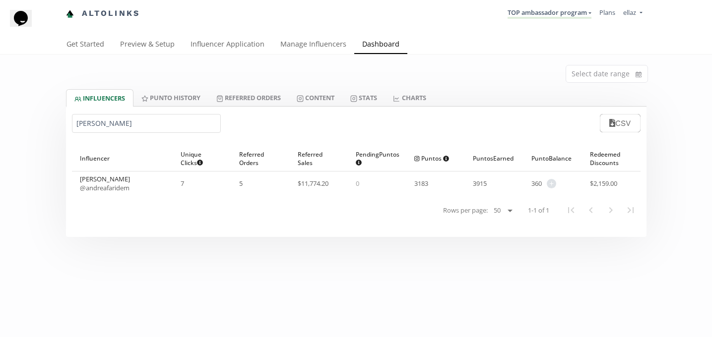
type input "andrea f"
click at [533, 89] on div "INFLUENCERS Punto HISTORY Referred Orders Content Stats CHARTS" at bounding box center [356, 97] width 580 height 17
click at [582, 73] on input at bounding box center [606, 73] width 81 height 17
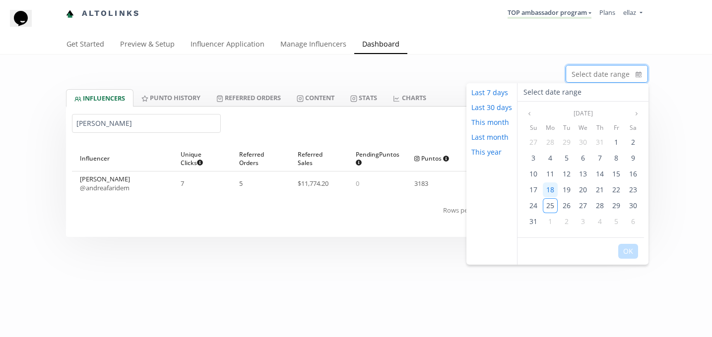
click at [551, 186] on span "18" at bounding box center [550, 189] width 8 height 9
click at [535, 208] on span "24" at bounding box center [533, 205] width 8 height 9
click at [630, 244] on button "OK" at bounding box center [628, 251] width 20 height 15
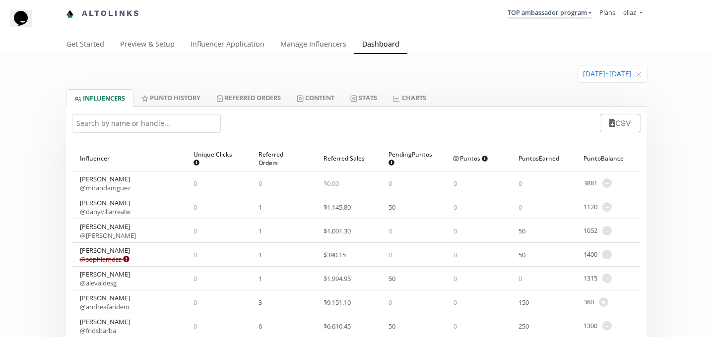
click at [261, 111] on div "CSV" at bounding box center [356, 123] width 580 height 33
click at [246, 100] on link "Referred Orders" at bounding box center [248, 97] width 80 height 17
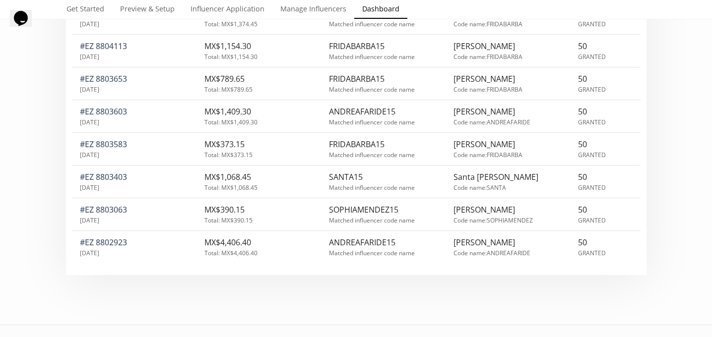
scroll to position [388, 0]
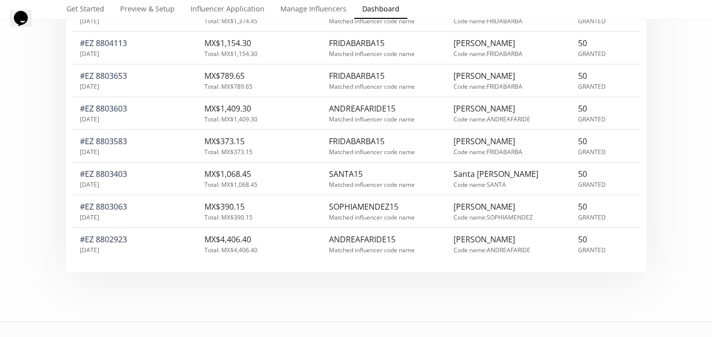
click at [356, 174] on div "SANTA15 Matched influencer code name" at bounding box center [383, 179] width 109 height 20
click at [342, 169] on div "SANTA15" at bounding box center [383, 174] width 109 height 11
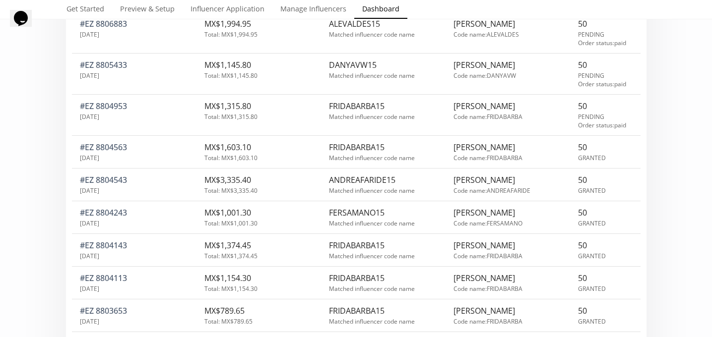
scroll to position [0, 0]
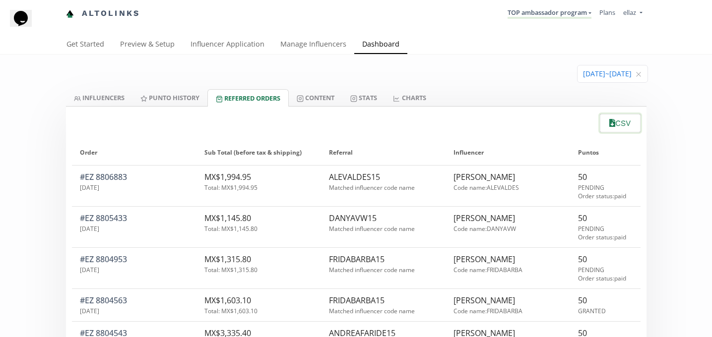
click at [614, 125] on button "CSV" at bounding box center [619, 123] width 43 height 21
click at [224, 51] on link "Influencer Application" at bounding box center [227, 45] width 90 height 20
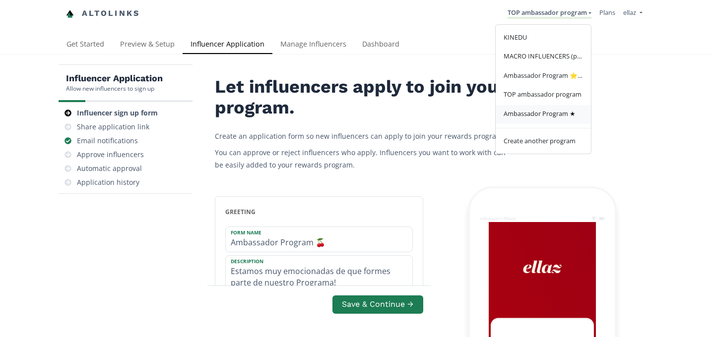
click at [555, 115] on span "Ambassador Program ★" at bounding box center [539, 113] width 72 height 9
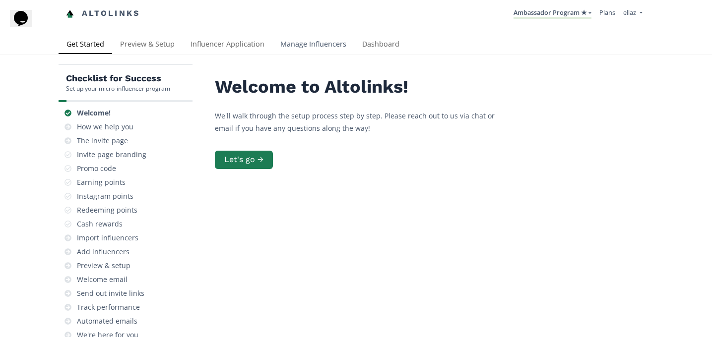
click at [324, 53] on link "Manage Influencers" at bounding box center [313, 45] width 82 height 20
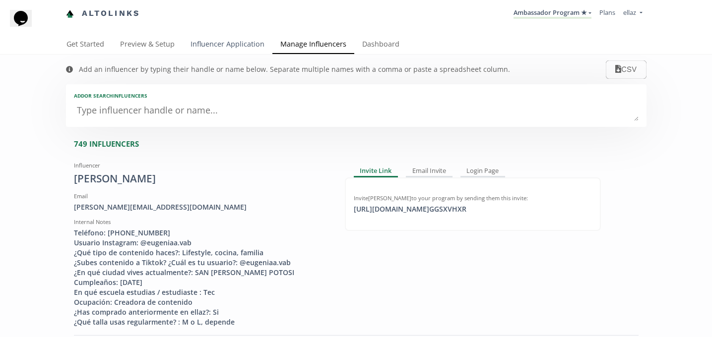
click at [222, 42] on link "Influencer Application" at bounding box center [227, 45] width 90 height 20
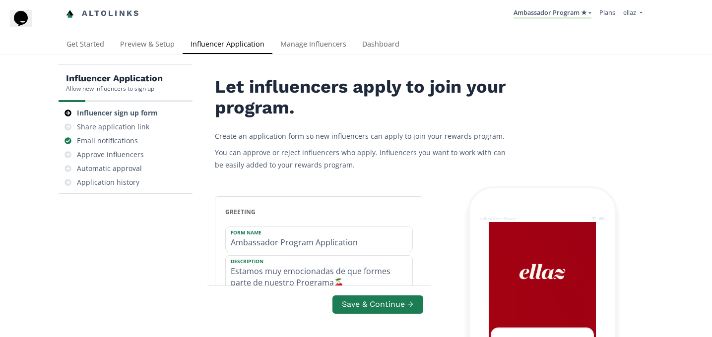
click at [323, 30] on div "Altolinks Ambassador Program ★ [GEOGRAPHIC_DATA] MACRO INFLUENCERS (prog ventas…" at bounding box center [356, 17] width 712 height 35
click at [310, 49] on link "Manage Influencers" at bounding box center [313, 45] width 82 height 20
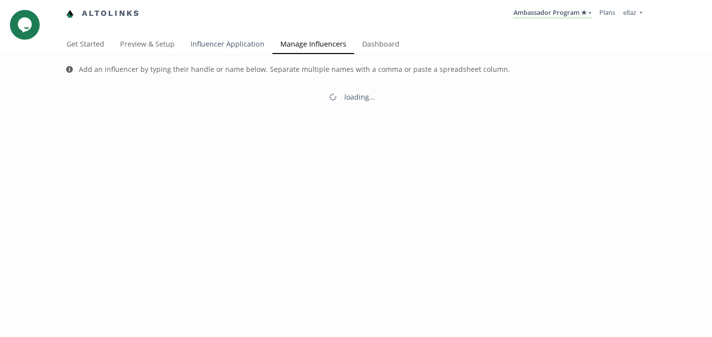
click at [211, 54] on link "Influencer Application" at bounding box center [227, 45] width 90 height 20
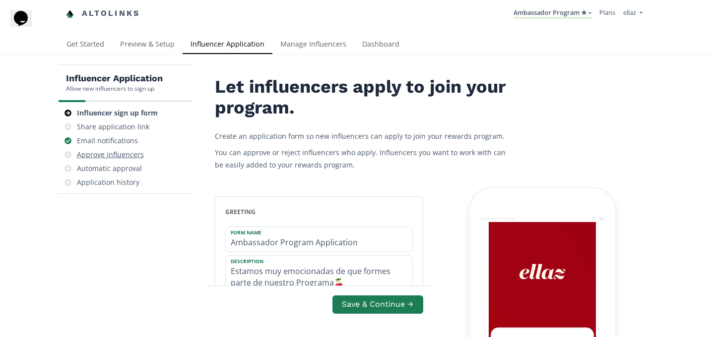
click at [117, 156] on div "Approve influencers" at bounding box center [110, 155] width 67 height 10
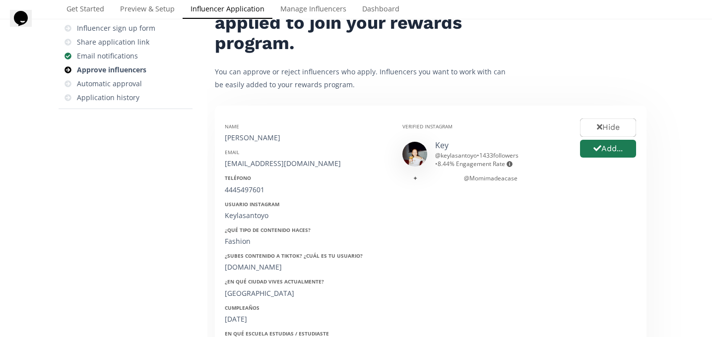
scroll to position [116, 0]
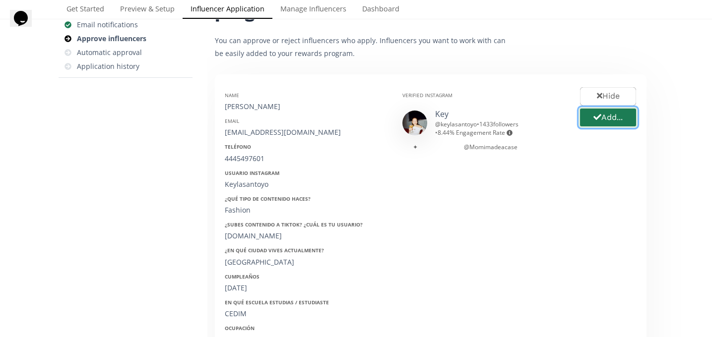
click at [608, 121] on button "Add..." at bounding box center [607, 117] width 59 height 21
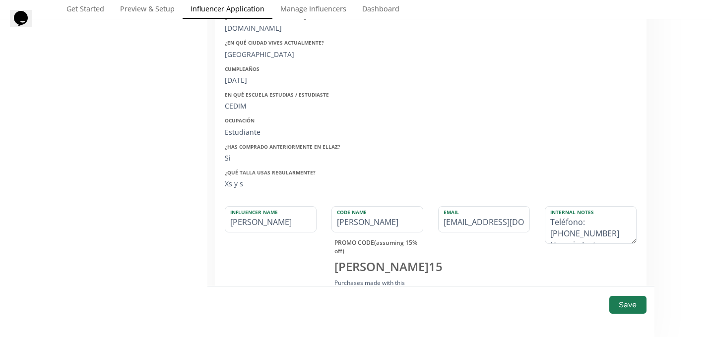
scroll to position [325, 0]
click at [256, 222] on input "[PERSON_NAME]" at bounding box center [270, 217] width 91 height 25
click at [253, 223] on input "[PERSON_NAME]" at bounding box center [270, 217] width 91 height 25
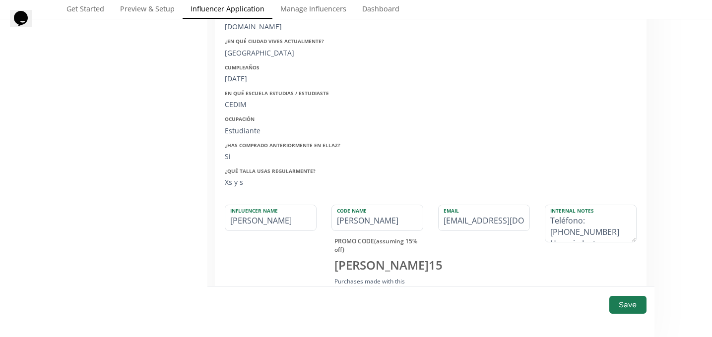
type input "[PERSON_NAME]"
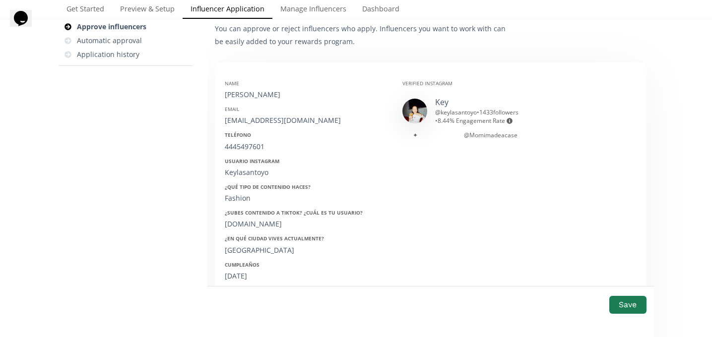
scroll to position [125, 0]
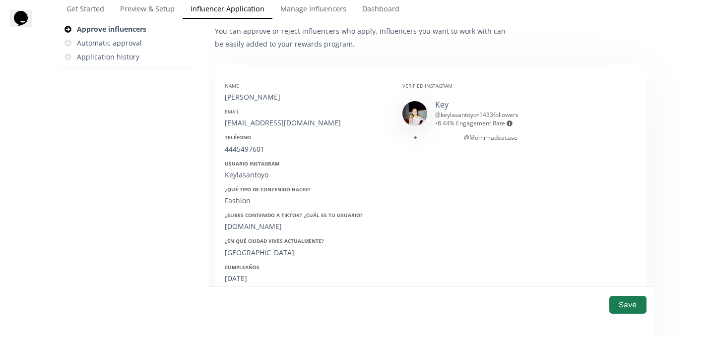
click at [261, 121] on div "[EMAIL_ADDRESS][DOMAIN_NAME]" at bounding box center [306, 123] width 163 height 10
copy div "[EMAIL_ADDRESS][DOMAIN_NAME]"
click at [236, 148] on div "4445497601" at bounding box center [306, 149] width 163 height 10
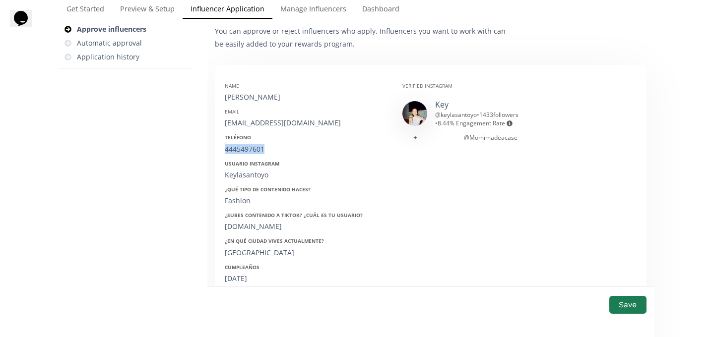
click at [236, 148] on div "4445497601" at bounding box center [306, 149] width 163 height 10
copy div "4445497601"
click at [248, 176] on div "Keylasantoyo" at bounding box center [306, 175] width 163 height 10
copy div "Keylasantoyo"
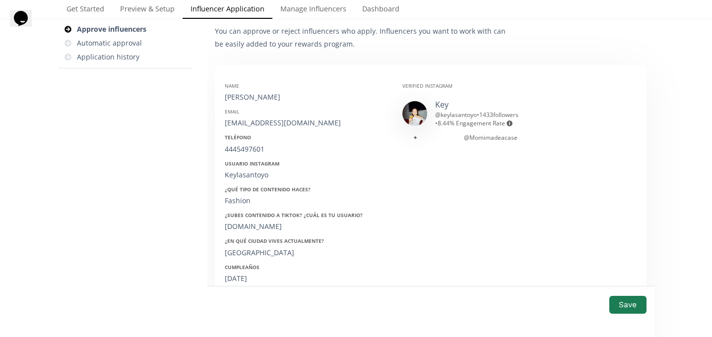
click at [245, 279] on div "21/12/2002" at bounding box center [306, 279] width 163 height 10
copy div "21/12/2002"
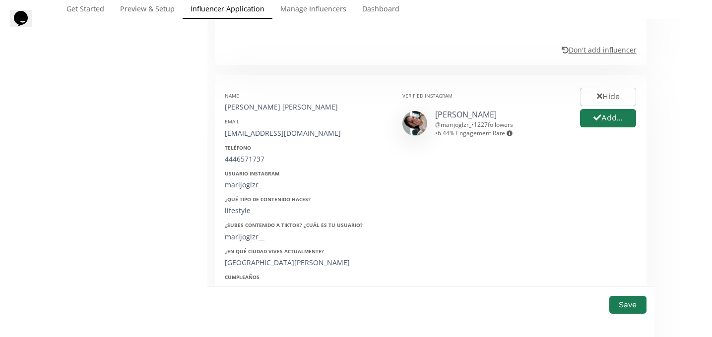
scroll to position [625, 0]
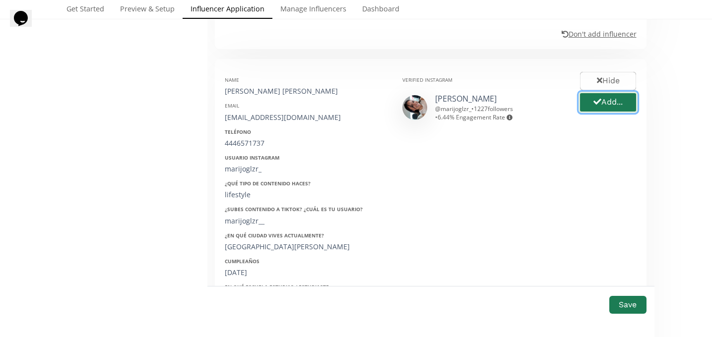
click at [616, 104] on button "Add..." at bounding box center [607, 102] width 59 height 21
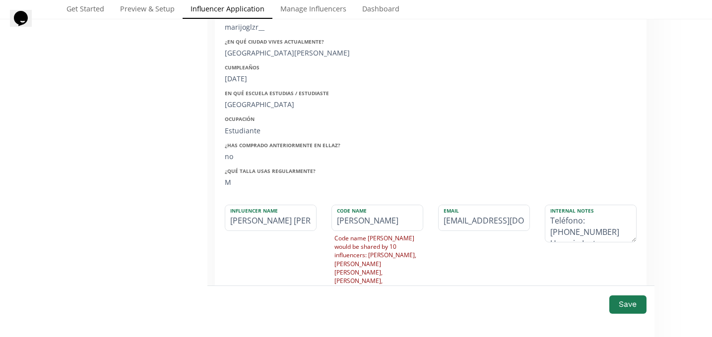
scroll to position [820, 0]
click at [249, 224] on input "MARIA JOSE" at bounding box center [270, 216] width 91 height 25
type input "M"
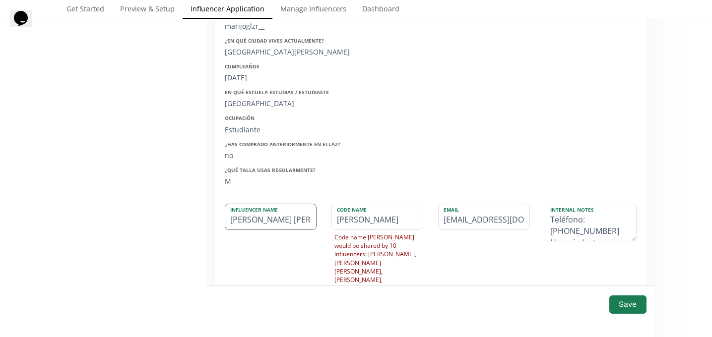
type input "M"
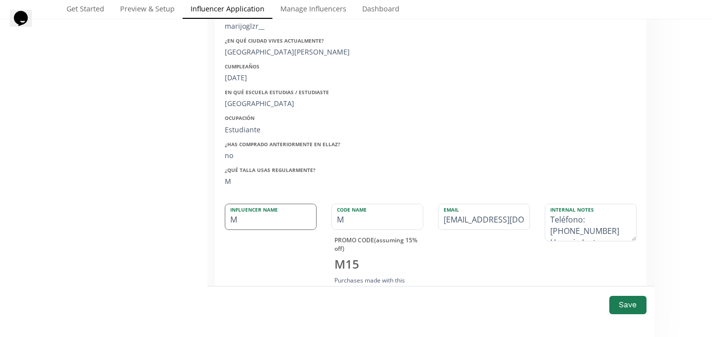
type input "Ma"
type input "MA"
type input "Mar"
type input "MAR"
type input "Mari"
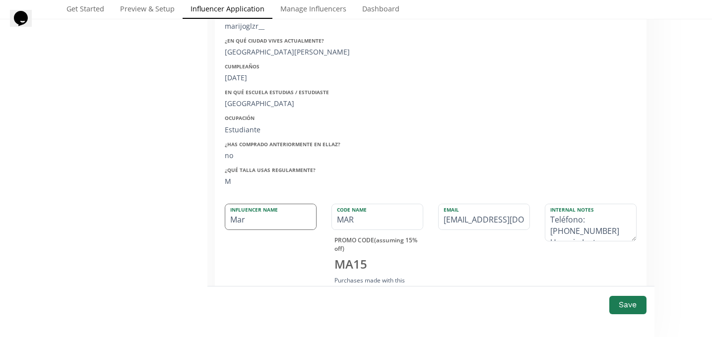
type input "MARI"
type input "Maria"
type input "MARIA"
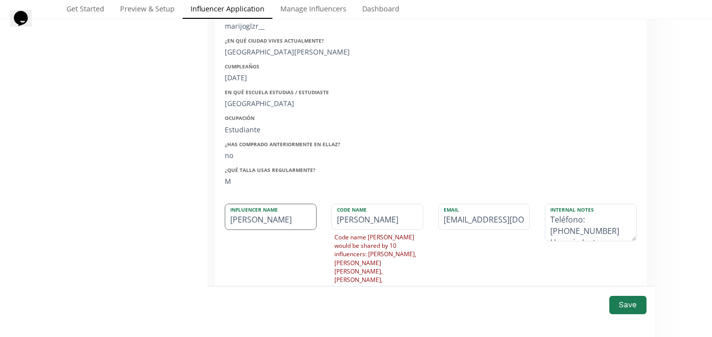
type input "Mari"
type input "MARI"
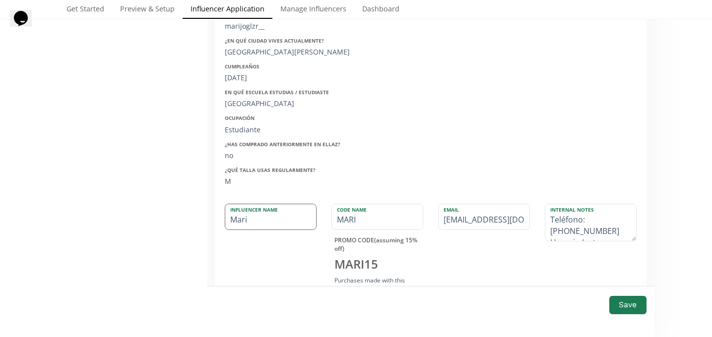
type input "Marij"
type input "MARIJ"
type input "Marijo"
type input "[PERSON_NAME]"
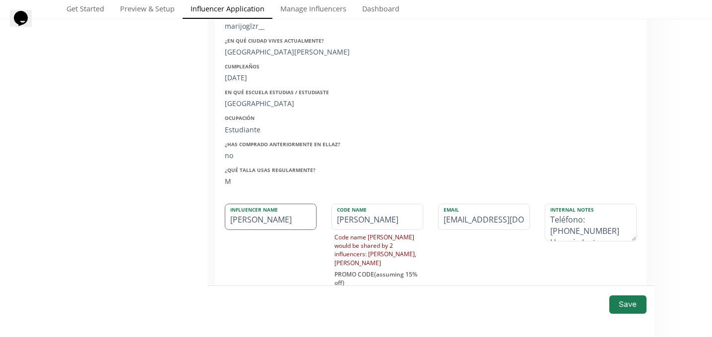
click at [244, 221] on input "[PERSON_NAME]" at bounding box center [270, 216] width 91 height 25
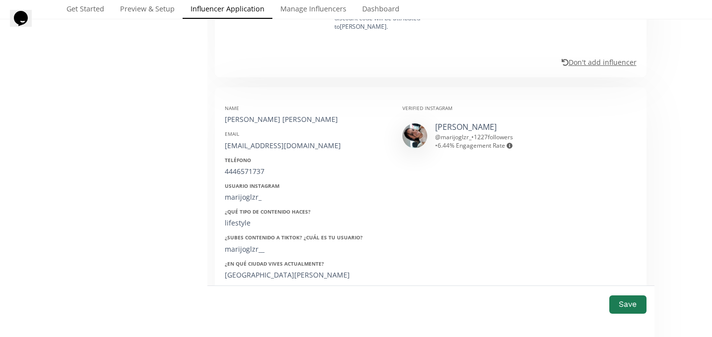
scroll to position [595, 0]
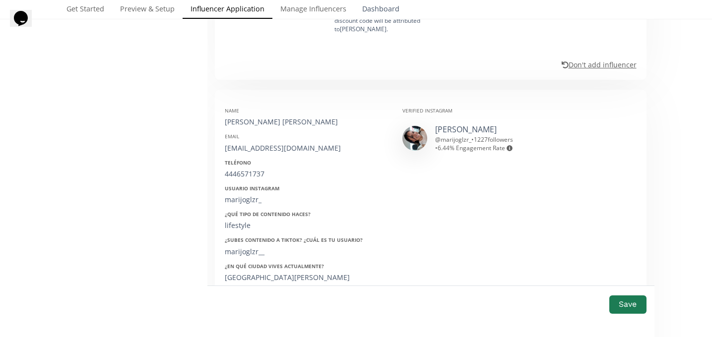
type input "[PERSON_NAME]"
click at [243, 147] on div "[EMAIL_ADDRESS][DOMAIN_NAME]" at bounding box center [306, 148] width 163 height 10
click at [242, 147] on div "[EMAIL_ADDRESS][DOMAIN_NAME]" at bounding box center [306, 148] width 163 height 10
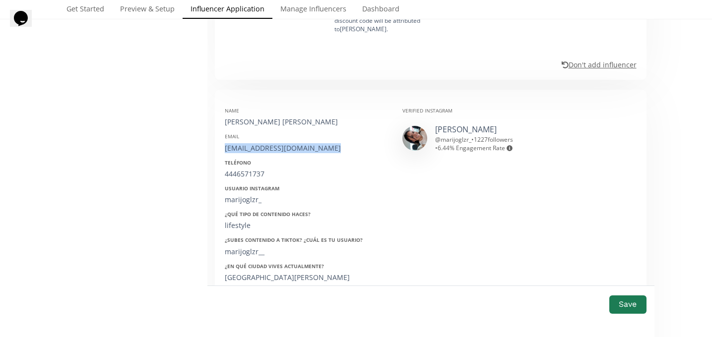
click at [242, 147] on div "[EMAIL_ADDRESS][DOMAIN_NAME]" at bounding box center [306, 148] width 163 height 10
click at [247, 171] on div "4446571737" at bounding box center [306, 174] width 163 height 10
copy div "4446571737"
click at [241, 200] on div "marijoglzr_" at bounding box center [306, 200] width 163 height 10
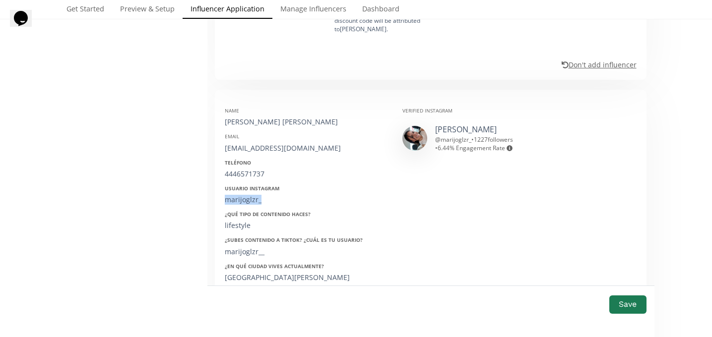
click at [241, 200] on div "marijoglzr_" at bounding box center [306, 200] width 163 height 10
copy div "marijoglzr_"
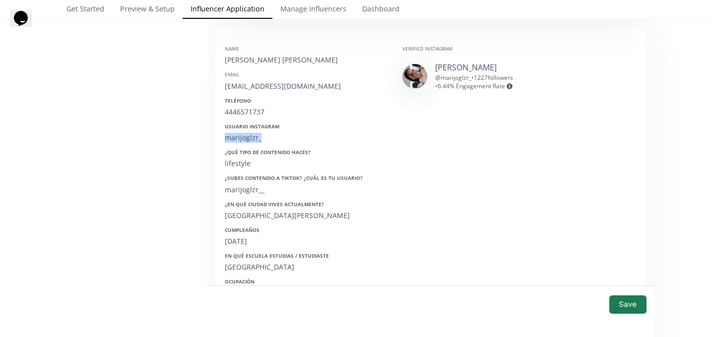
scroll to position [663, 0]
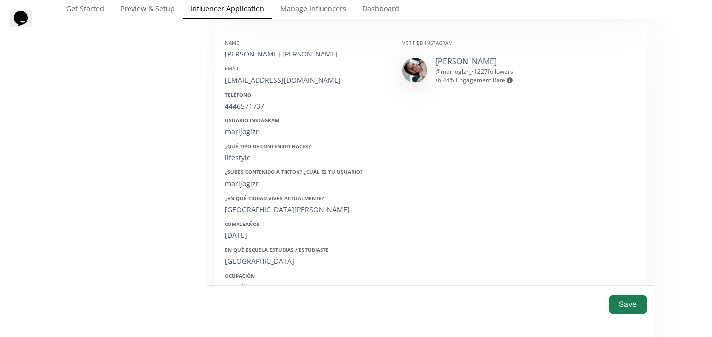
click at [246, 237] on div "08/05/2003" at bounding box center [306, 236] width 163 height 10
copy div "08/05/2003"
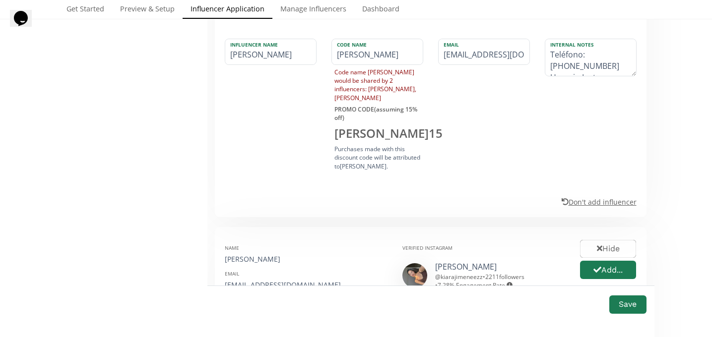
scroll to position [1141, 0]
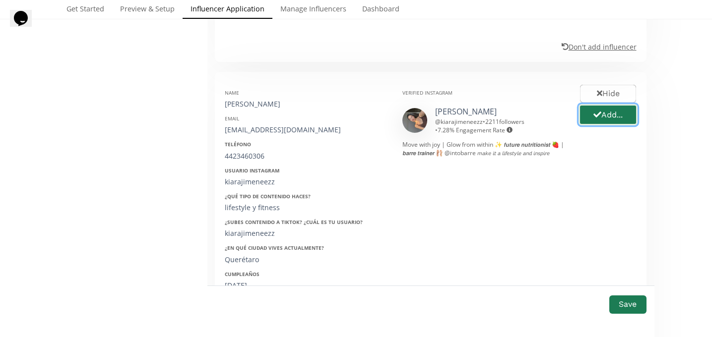
click at [602, 111] on button "Add..." at bounding box center [607, 114] width 59 height 21
click at [251, 89] on div "Name Kiara Jimenez" at bounding box center [306, 99] width 163 height 20
click at [242, 99] on div "[PERSON_NAME]" at bounding box center [306, 104] width 163 height 10
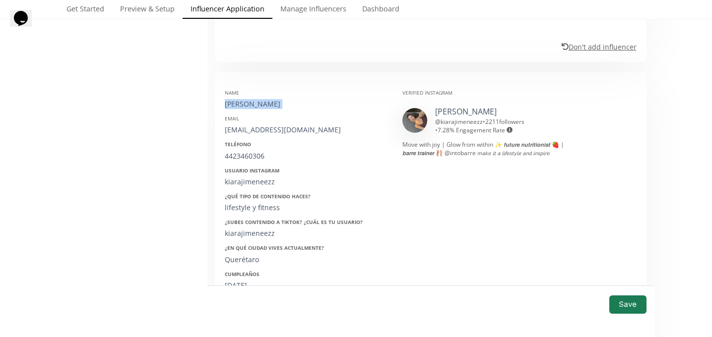
click at [242, 99] on div "[PERSON_NAME]" at bounding box center [306, 104] width 163 height 10
copy div "[PERSON_NAME]"
click at [246, 125] on div "[EMAIL_ADDRESS][DOMAIN_NAME]" at bounding box center [306, 130] width 163 height 10
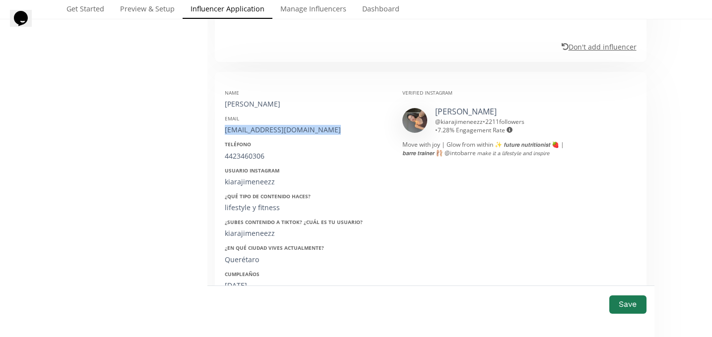
copy div "[EMAIL_ADDRESS][DOMAIN_NAME]"
click at [243, 151] on div "4423460306" at bounding box center [306, 156] width 163 height 10
copy div "4423460306"
click at [241, 178] on div "Name Kiara Jimenez Email kiarajimeneezz@gmail.com Teléfono 4423460306 Usuario I…" at bounding box center [306, 239] width 178 height 314
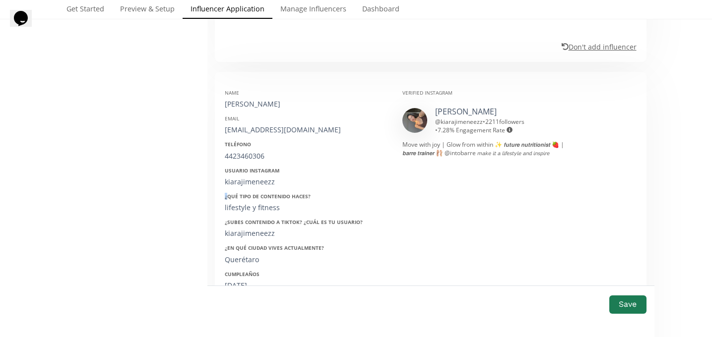
click at [241, 178] on div "Name Kiara Jimenez Email kiarajimeneezz@gmail.com Teléfono 4423460306 Usuario I…" at bounding box center [306, 239] width 178 height 314
click at [236, 177] on div "kiarajimeneezz" at bounding box center [306, 182] width 163 height 10
click at [241, 281] on div "06/02/2003" at bounding box center [306, 286] width 163 height 10
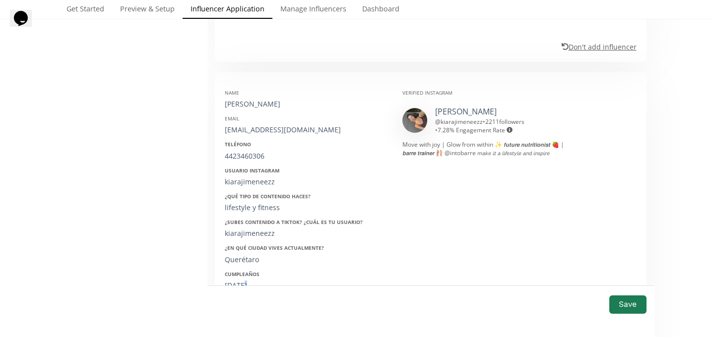
click at [241, 281] on div "06/02/2003" at bounding box center [306, 286] width 163 height 10
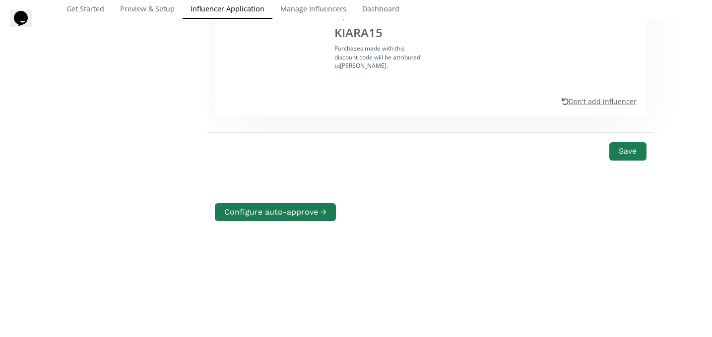
scroll to position [1582, 0]
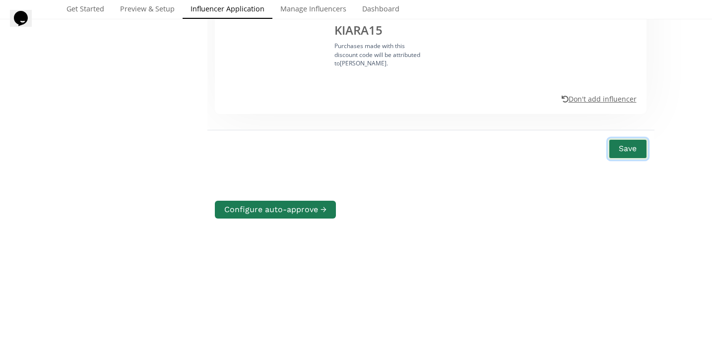
click at [635, 145] on button "Save" at bounding box center [627, 148] width 40 height 21
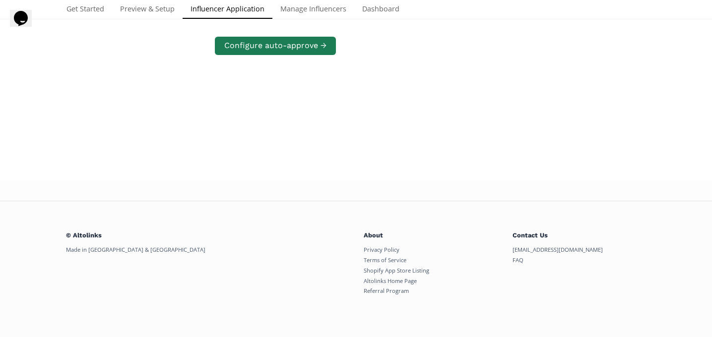
scroll to position [191, 0]
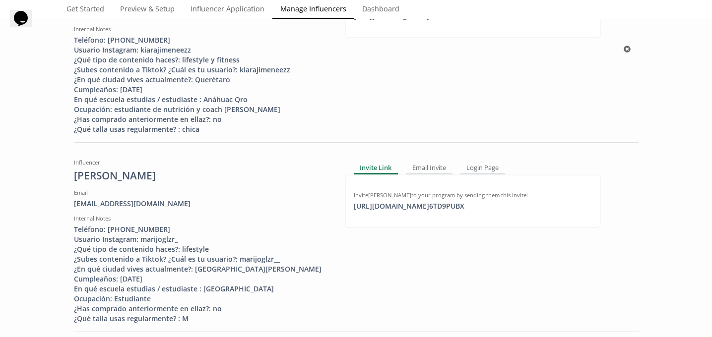
scroll to position [195, 0]
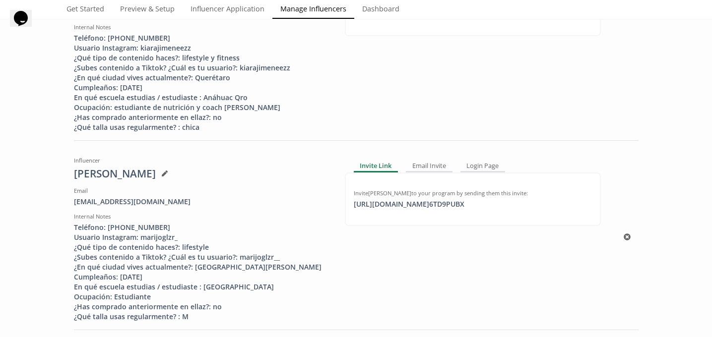
click at [158, 177] on div at bounding box center [162, 174] width 12 height 8
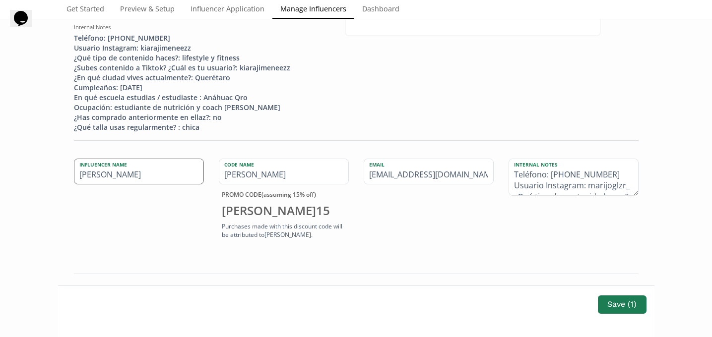
click at [94, 176] on input "[PERSON_NAME]" at bounding box center [138, 171] width 129 height 25
type input "[PERSON_NAME]"
click at [610, 302] on button "Save ( 1 )" at bounding box center [621, 304] width 51 height 21
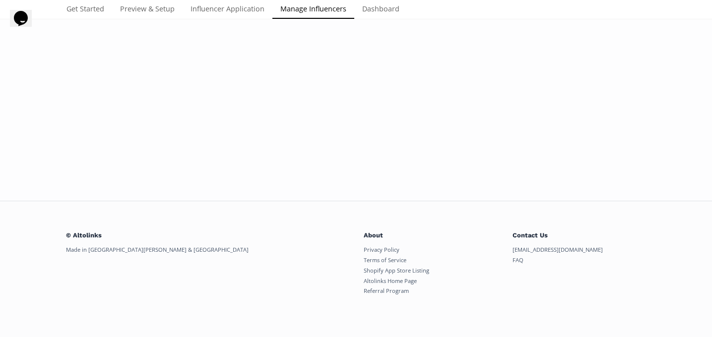
scroll to position [191, 0]
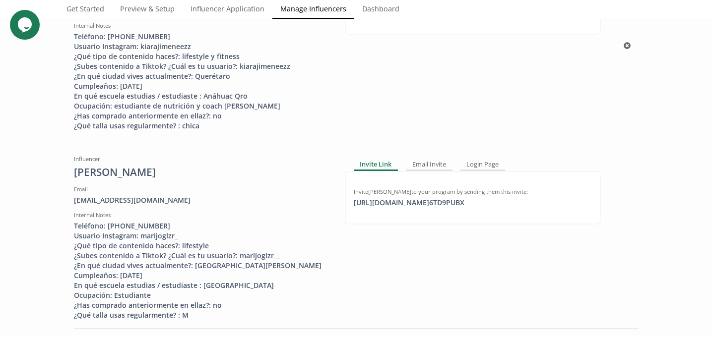
scroll to position [196, 0]
click at [420, 201] on div "[URL][DOMAIN_NAME] 6TD9PUBX click to copy" at bounding box center [409, 203] width 122 height 10
